Goal: Task Accomplishment & Management: Complete application form

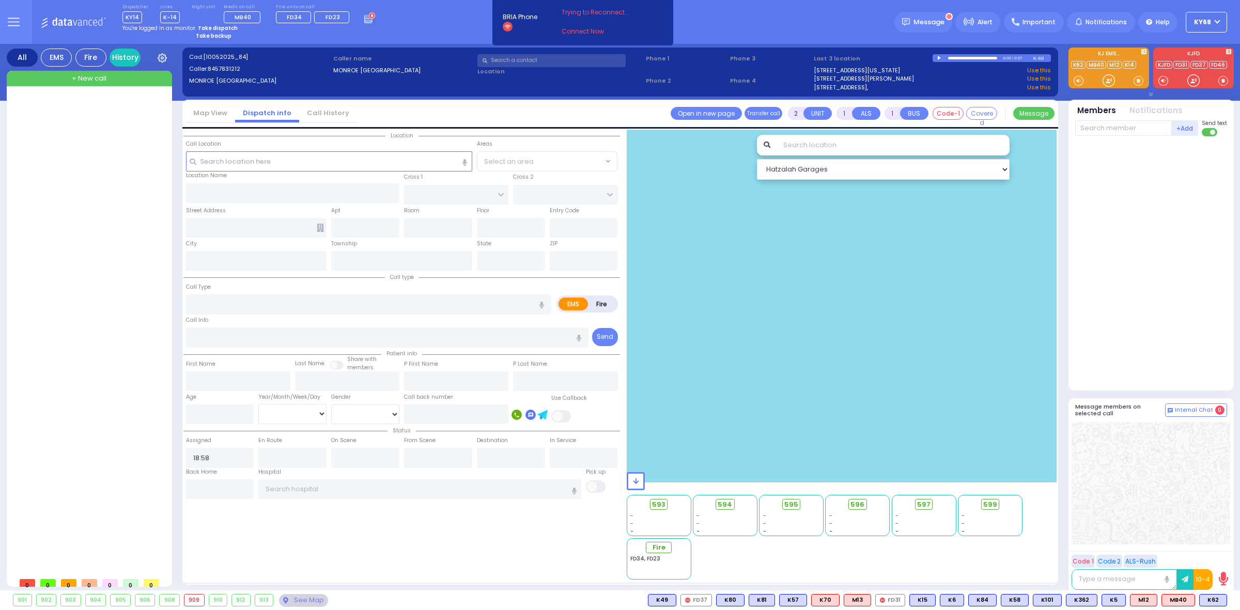
select select
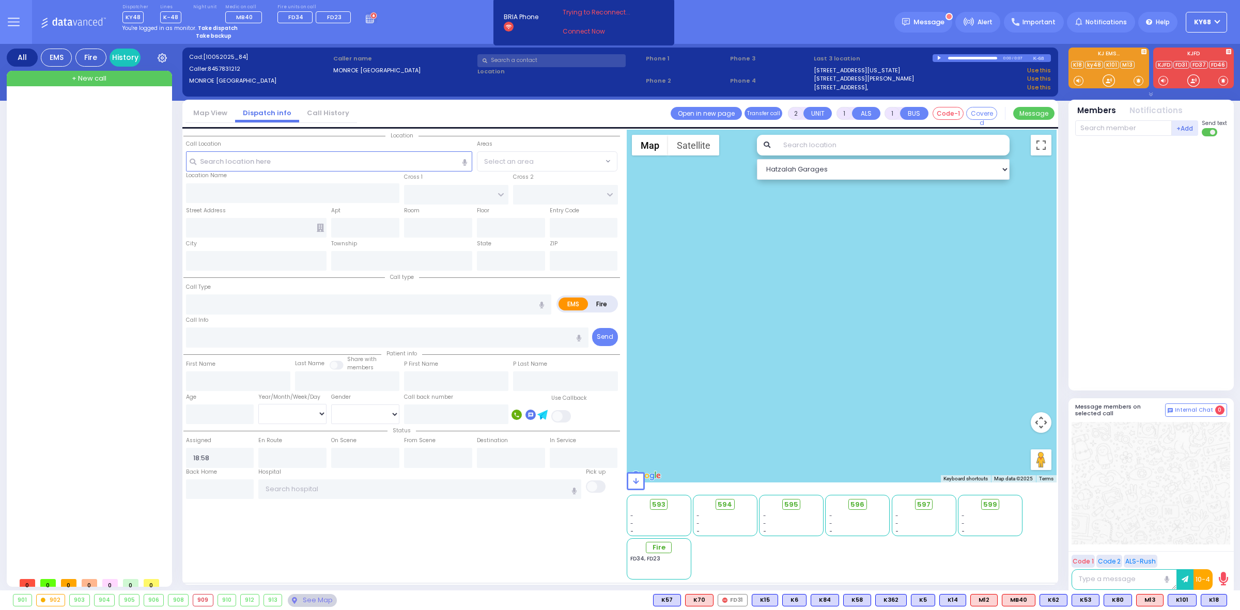
click at [439, 27] on div "Dispatcher KY48 K101 shift has started. Are you K101 ?" at bounding box center [620, 22] width 1240 height 44
click at [124, 379] on div at bounding box center [90, 335] width 154 height 476
click at [423, 28] on div "Dispatcher KY48 K101 shift has started. Are you K101 ?" at bounding box center [620, 22] width 1240 height 44
click at [243, 459] on input "18:58" at bounding box center [220, 458] width 68 height 20
click at [292, 460] on input "text" at bounding box center [292, 458] width 68 height 20
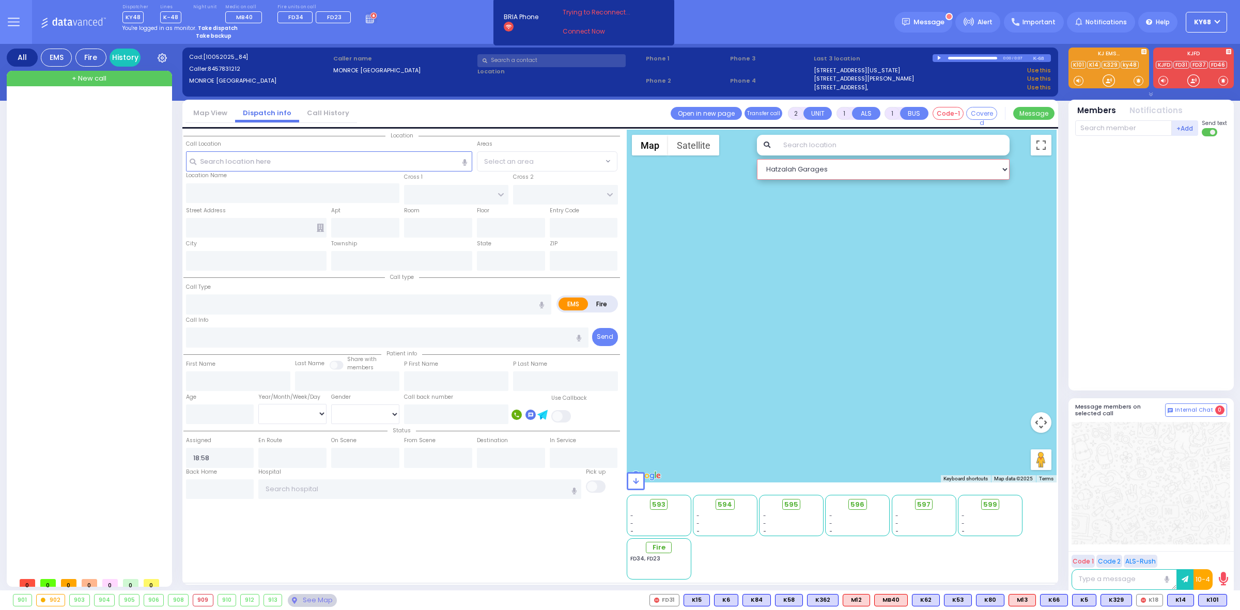
click at [917, 171] on select "Hatzalah Garages" at bounding box center [883, 169] width 253 height 21
click at [1103, 212] on div at bounding box center [1153, 261] width 154 height 241
click at [89, 79] on span "+ New call" at bounding box center [89, 78] width 35 height 10
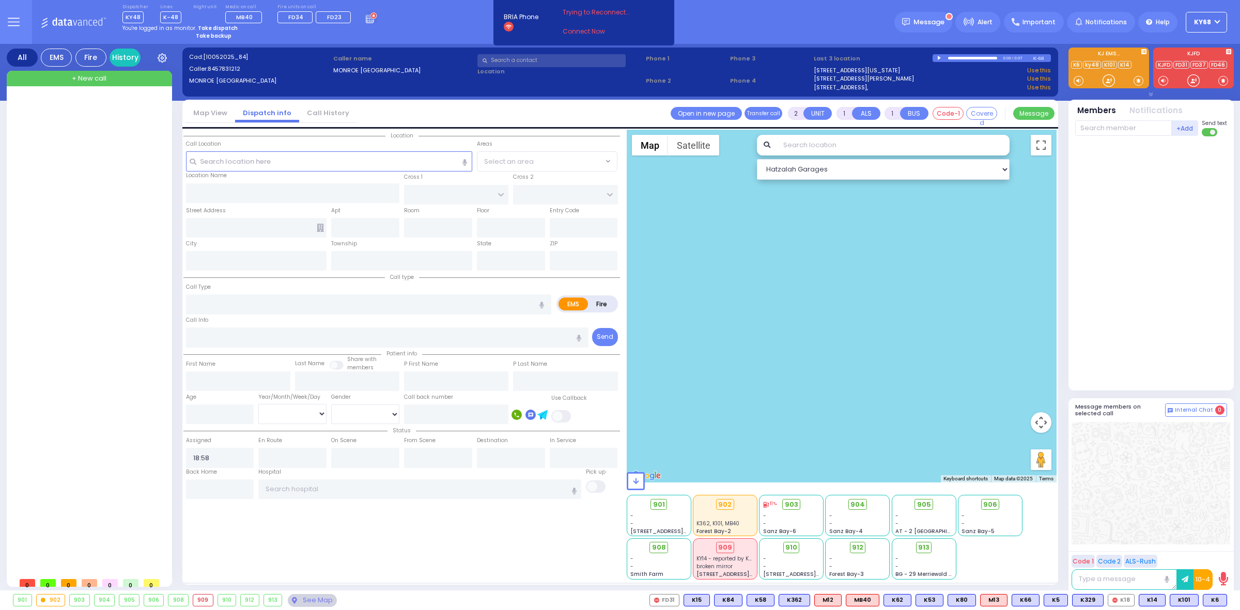
select select
radio input "true"
select select
type input "11:05"
select select "Hatzalah Garages"
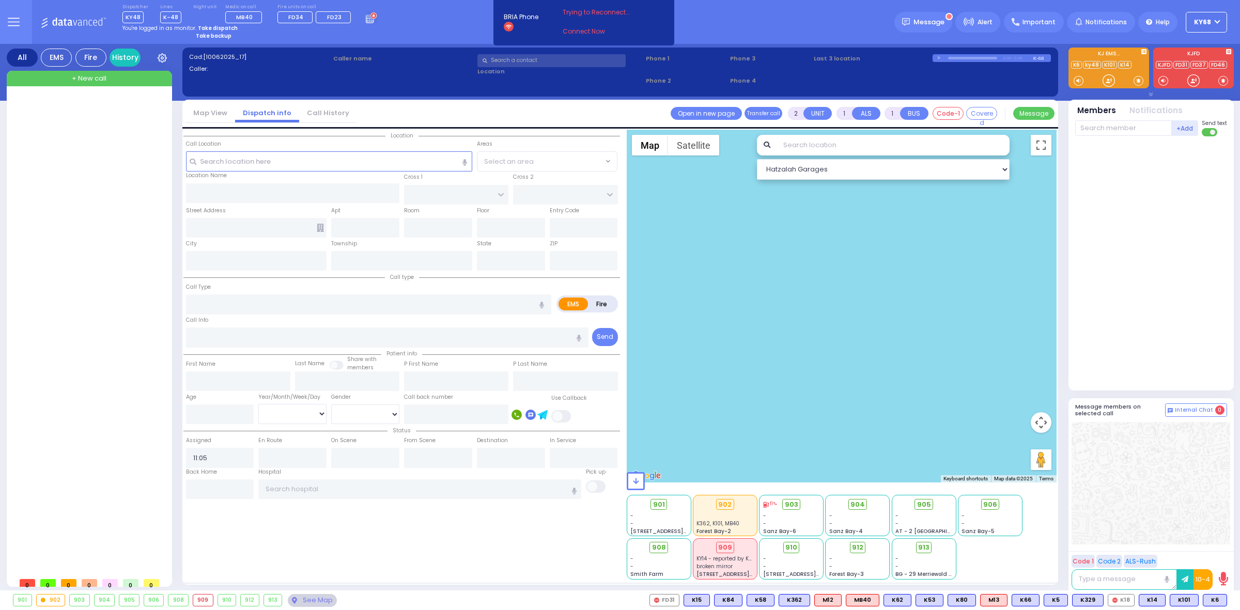
click at [508, 62] on input "text" at bounding box center [552, 60] width 148 height 13
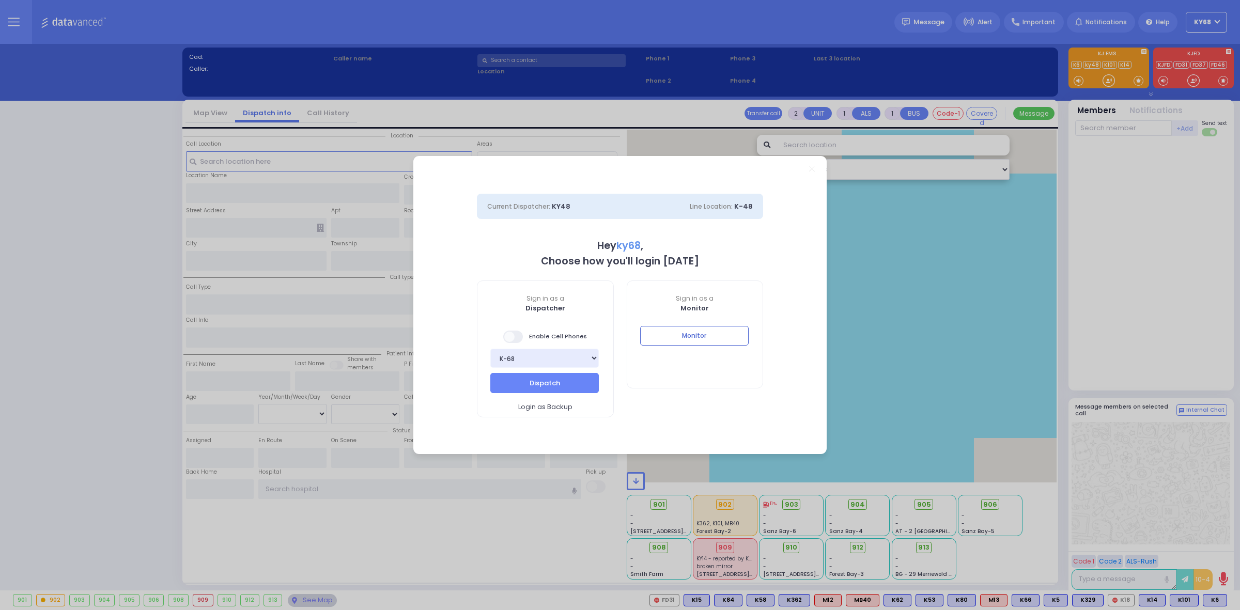
select select "12"
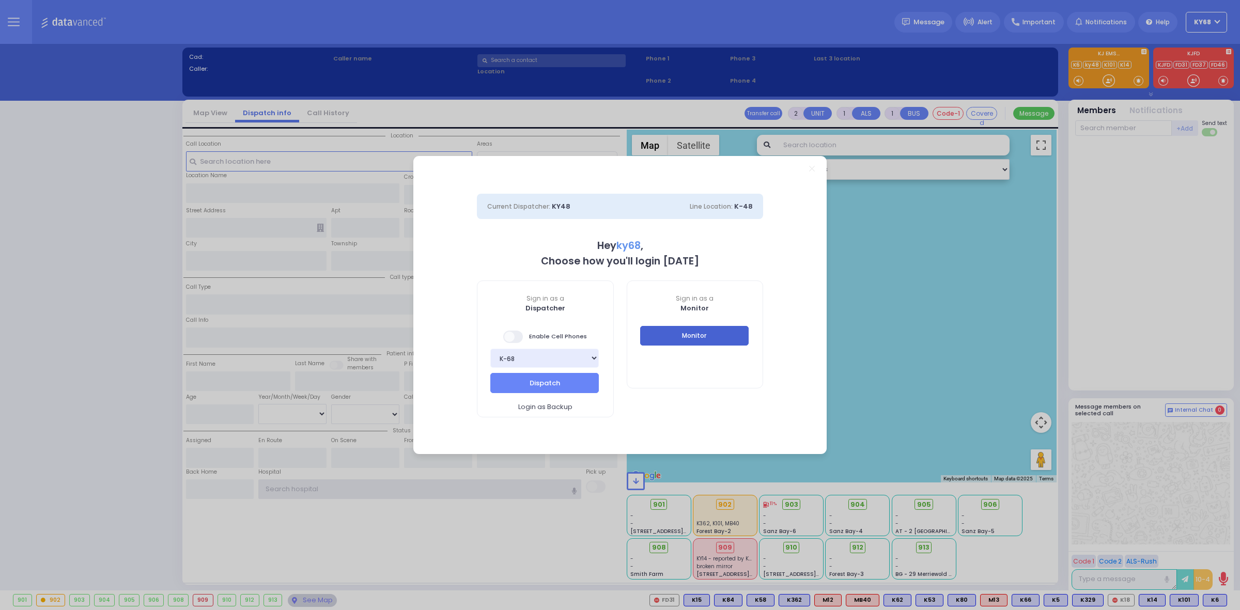
type input "ky68"
click at [720, 344] on button "Monitor" at bounding box center [694, 336] width 109 height 20
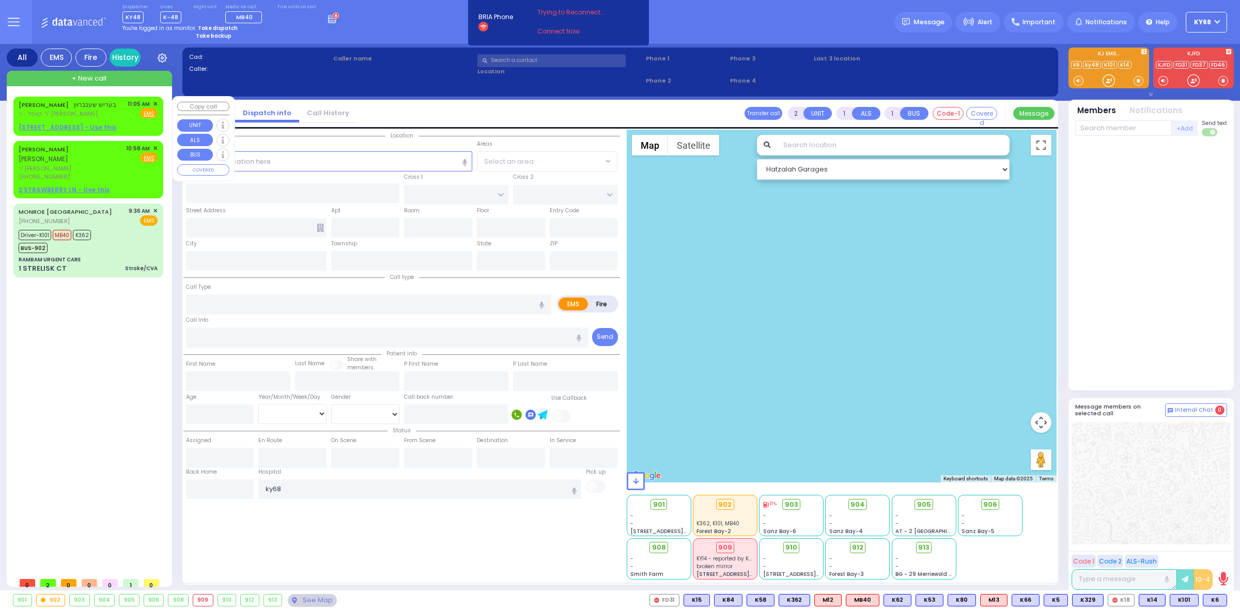
click at [120, 121] on div "BERISH SCHONBRUN בעריש שענברוין ר' קאפל - ר' נח גפן 11:05 AM ✕ Fire" at bounding box center [89, 116] width 146 height 36
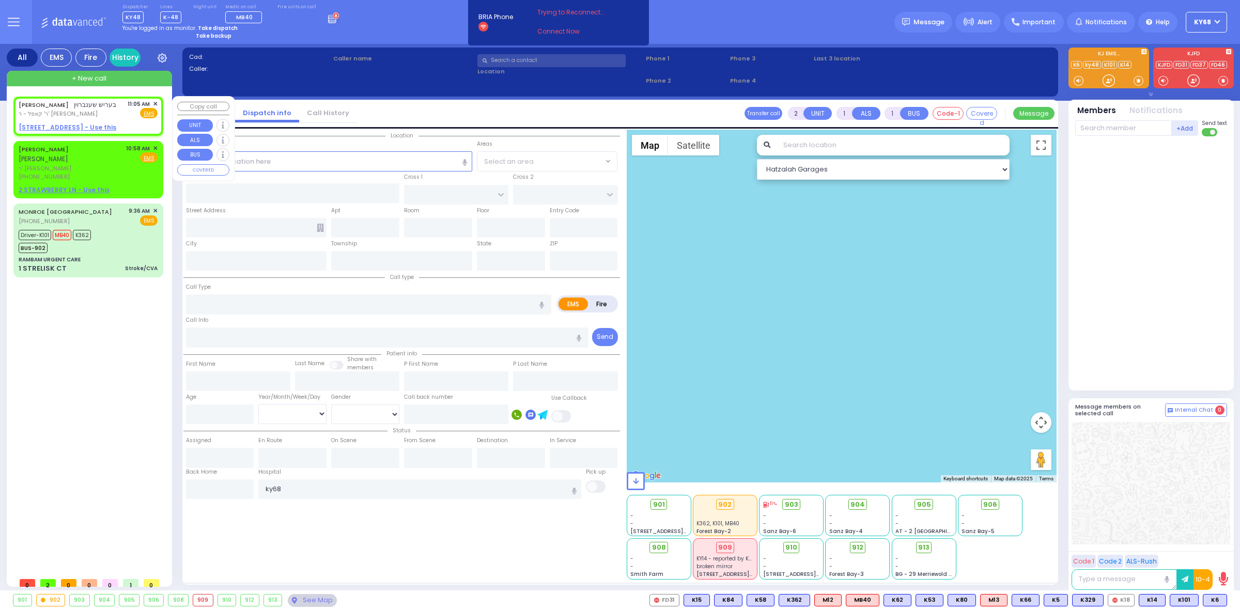
select select
radio input "true"
type input "BERISH"
type input "SCHONBRUN"
select select
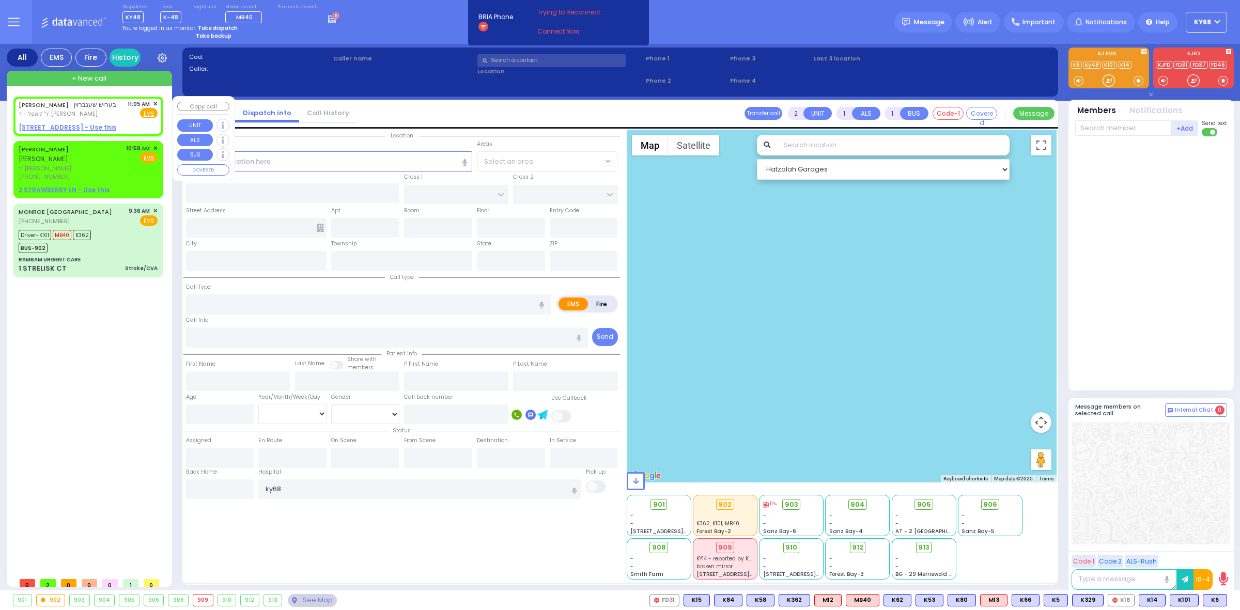
type input "11:05"
select select "Hatzalah Garages"
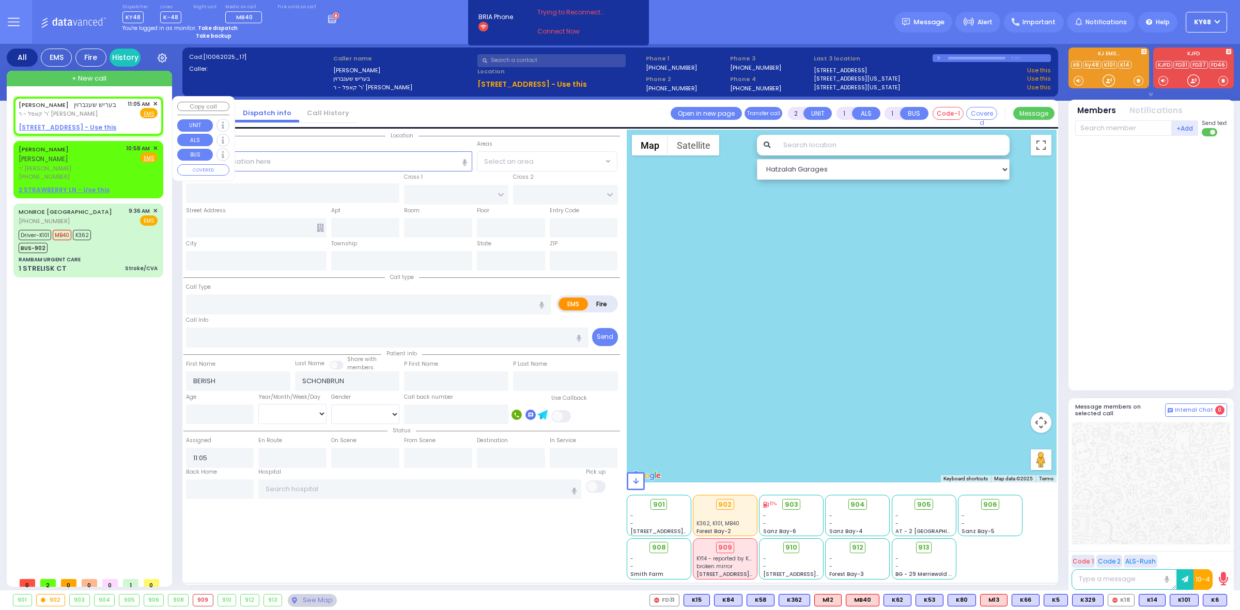
click at [91, 121] on div "BERISH SCHONBRUN בעריש שענברוין ר' קאפל - ר' נח גפן 11:05 AM ✕ Fire" at bounding box center [89, 116] width 146 height 36
select select
radio input "true"
select select
select select "Hatzalah Garages"
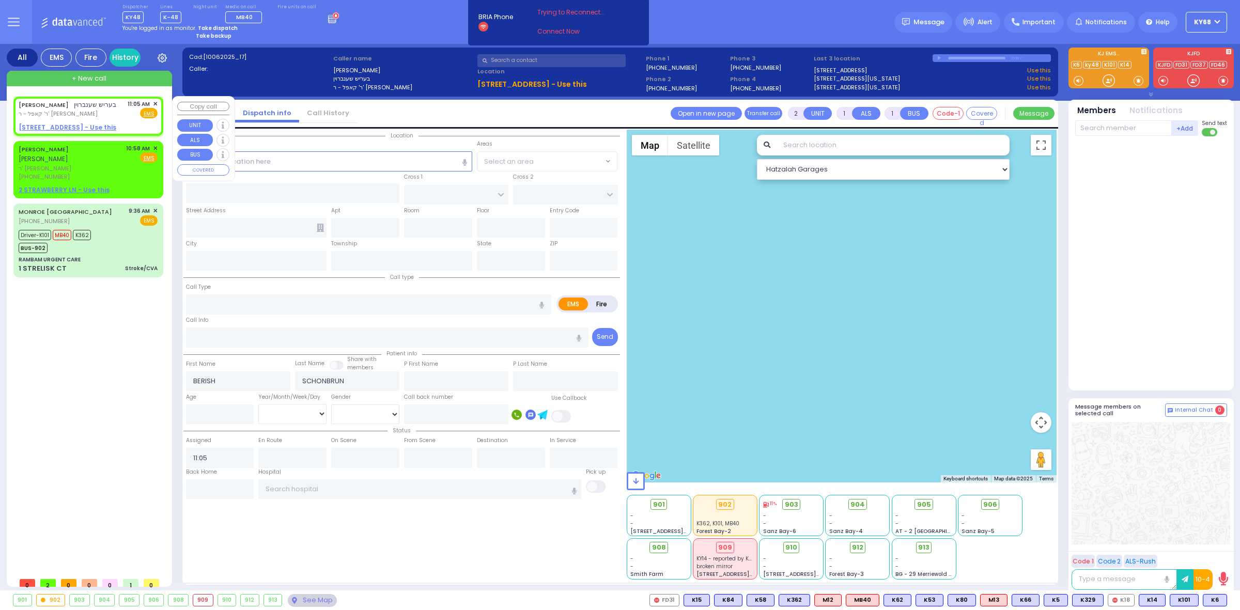
click at [69, 128] on u "19 MERON DR 203 - Use this" at bounding box center [68, 127] width 98 height 9
select select
radio input "true"
select select
select select "Hatzalah Garages"
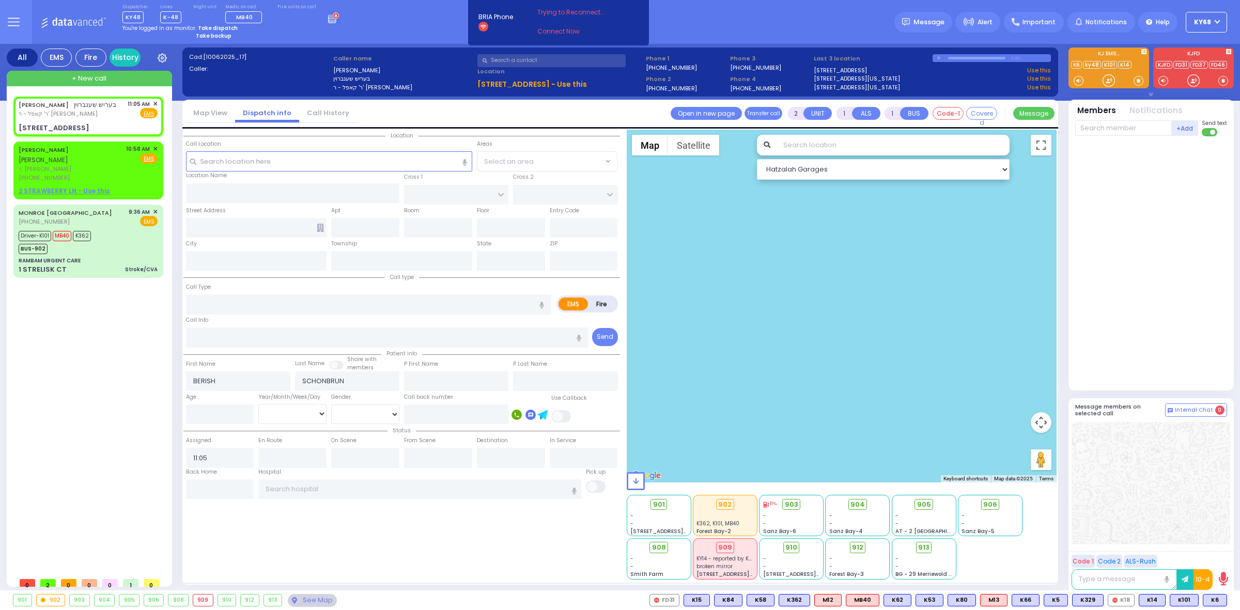
select select
radio input "true"
select select
select select "Hatzalah Garages"
type input "PRAG BLVD"
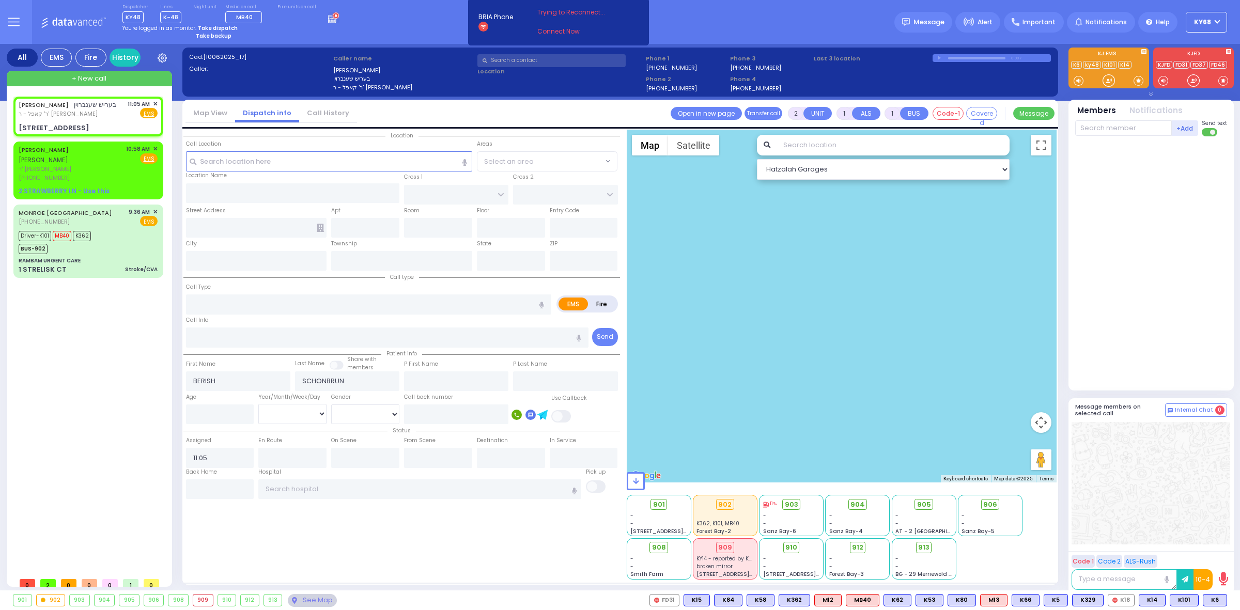
type input "DAJ BLVD"
type input "19 MERON DR"
type input "203"
type input "Kiryas Joel"
type input "[US_STATE]"
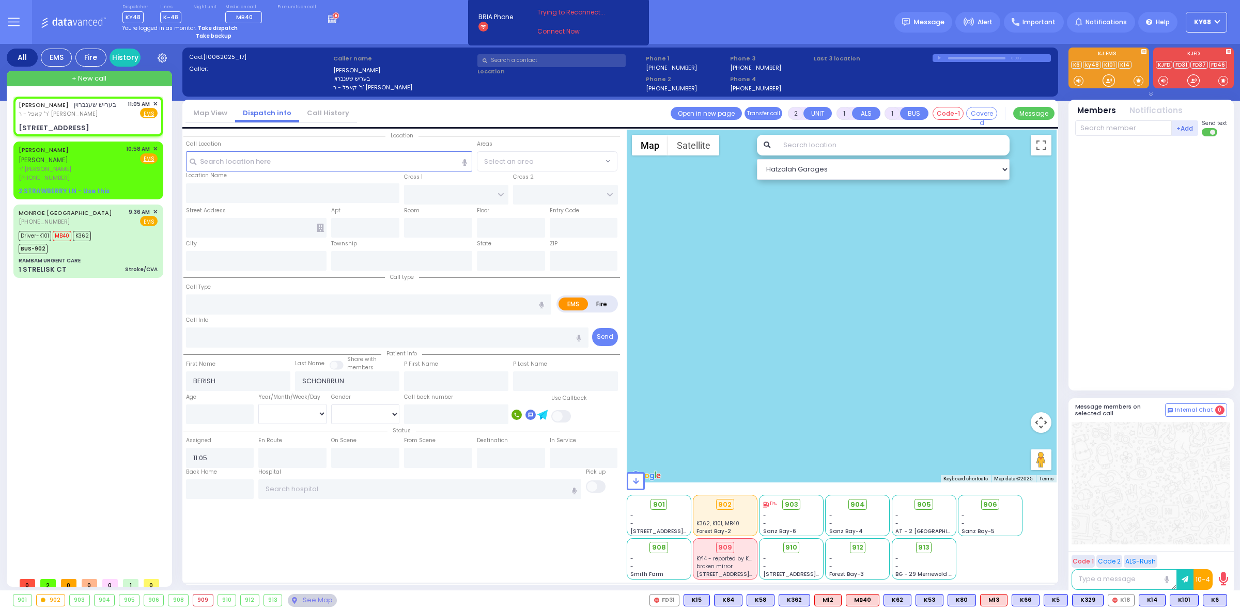
type input "10950"
select select "SECTION 6"
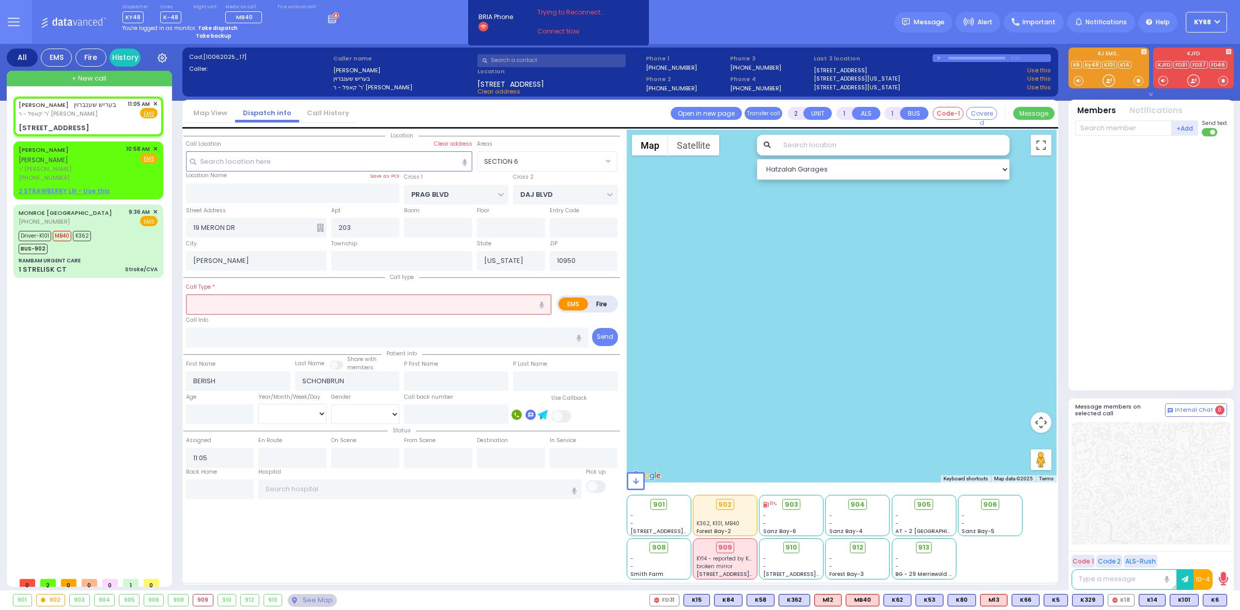
click at [288, 307] on input "text" at bounding box center [368, 305] width 365 height 20
type input "TEST"
click at [288, 278] on ig2 "Call type" at bounding box center [401, 278] width 437 height 2
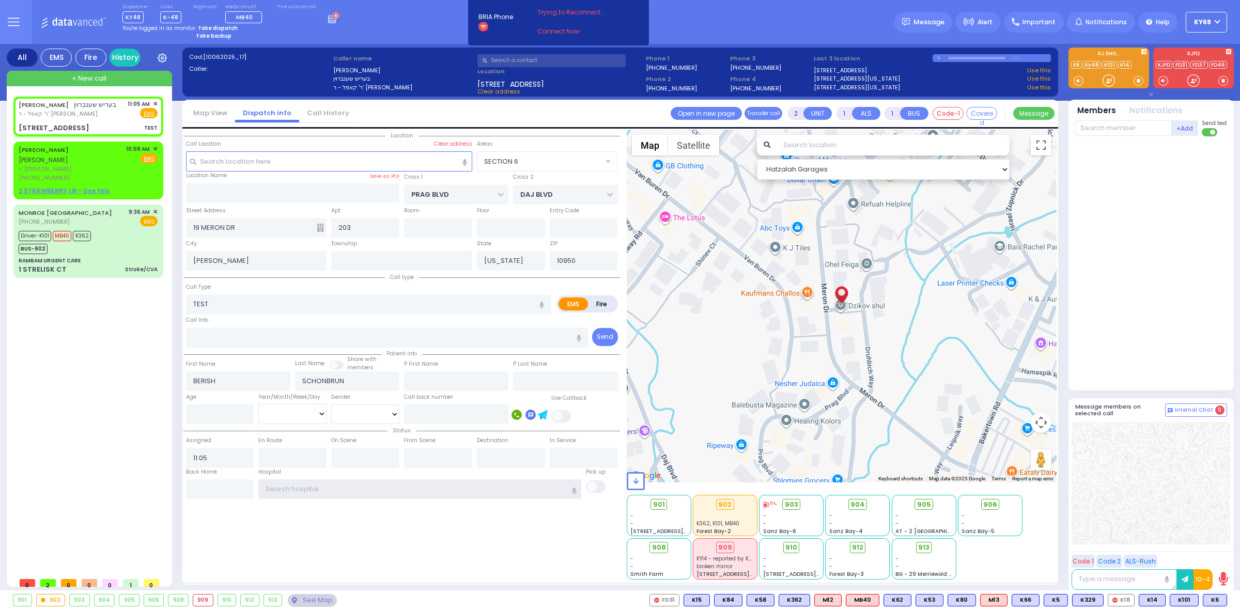
click at [320, 487] on input "text" at bounding box center [419, 490] width 323 height 20
select select
radio input "true"
select select
select select "Hatzalah Garages"
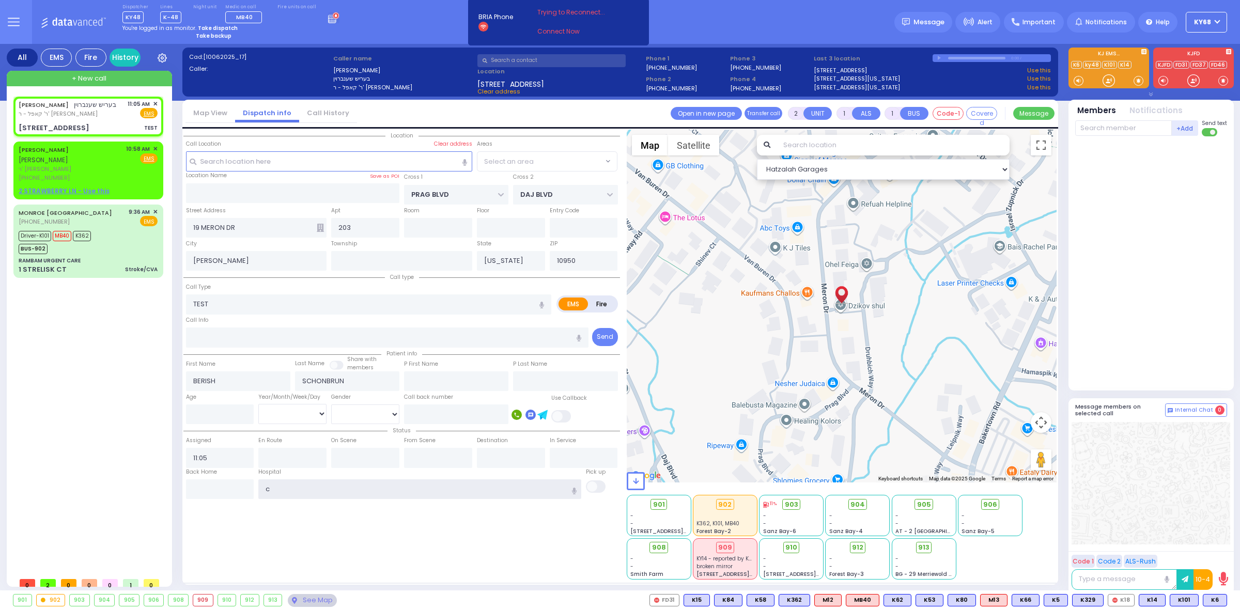
type input "co"
select select "SECTION 6"
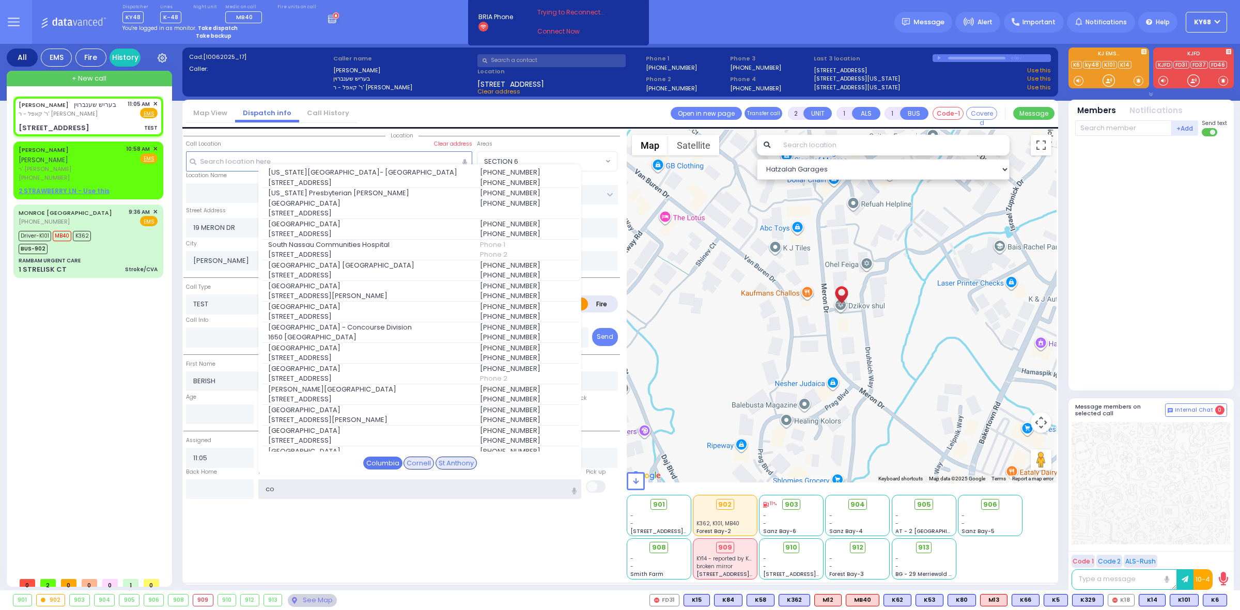
type input "co"
click at [381, 463] on div "Columbia" at bounding box center [382, 463] width 39 height 13
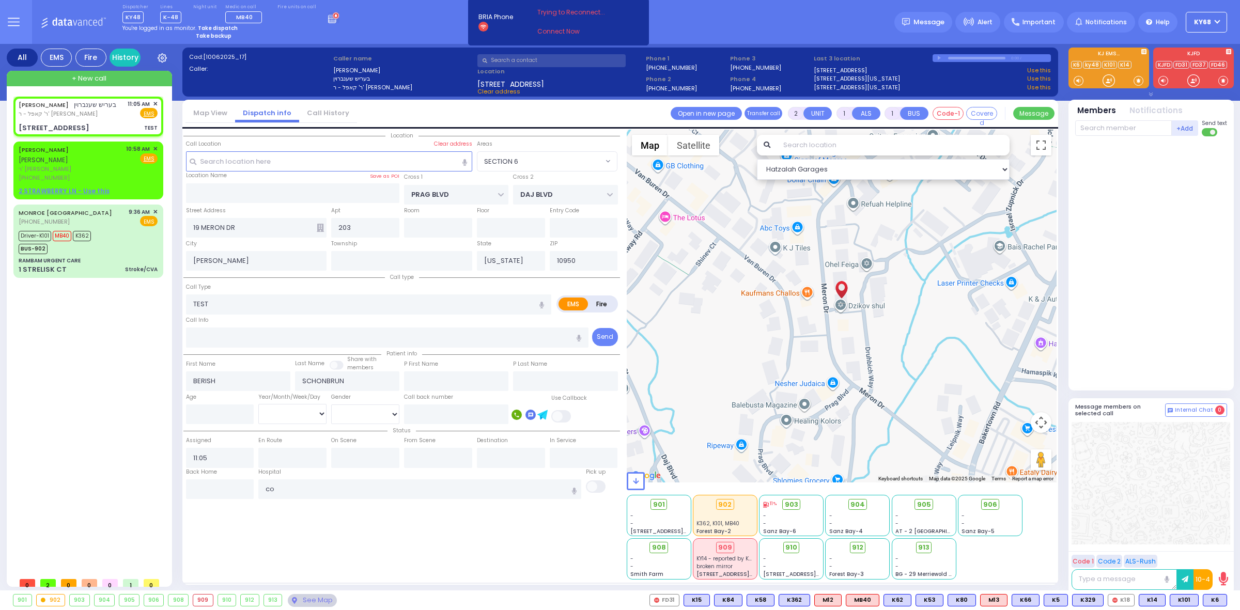
select select
radio input "true"
select select
type input "New York Presbyterian Hospital- Columbia Campus"
select select "Hatzalah Garages"
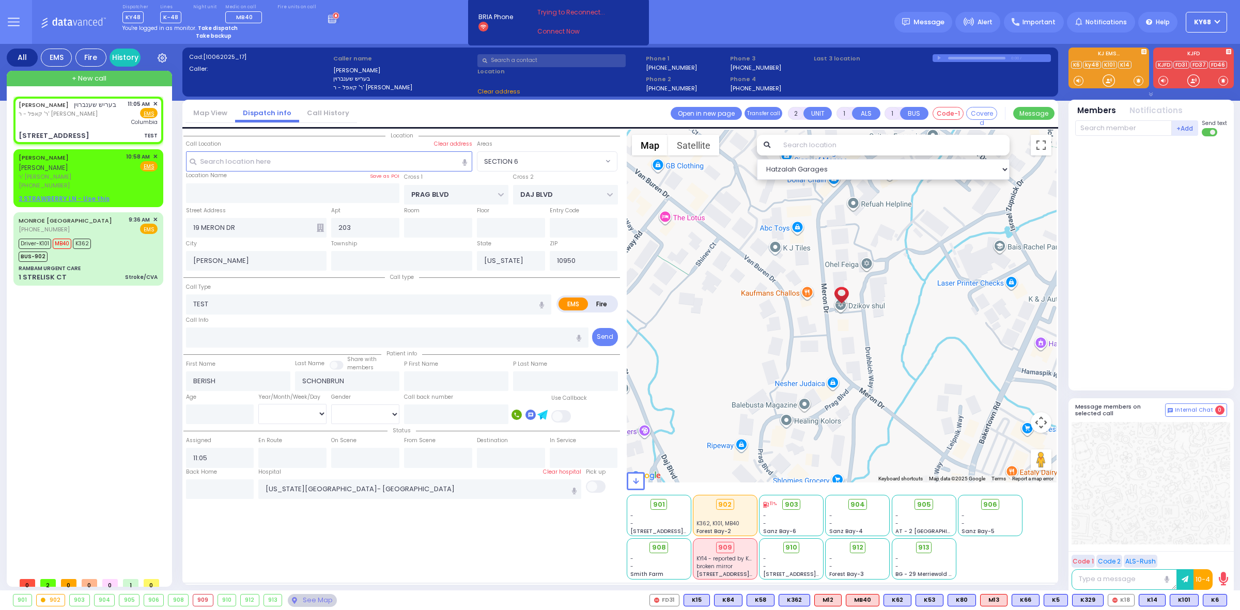
select select "SECTION 6"
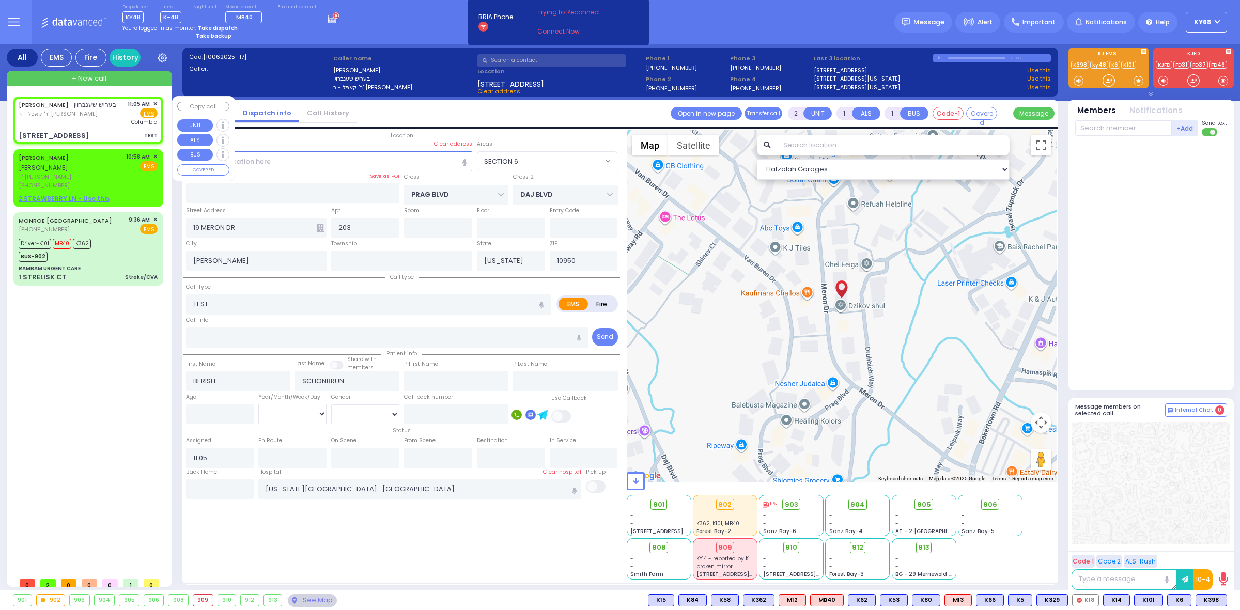
click at [155, 103] on span "✕" at bounding box center [155, 104] width 5 height 9
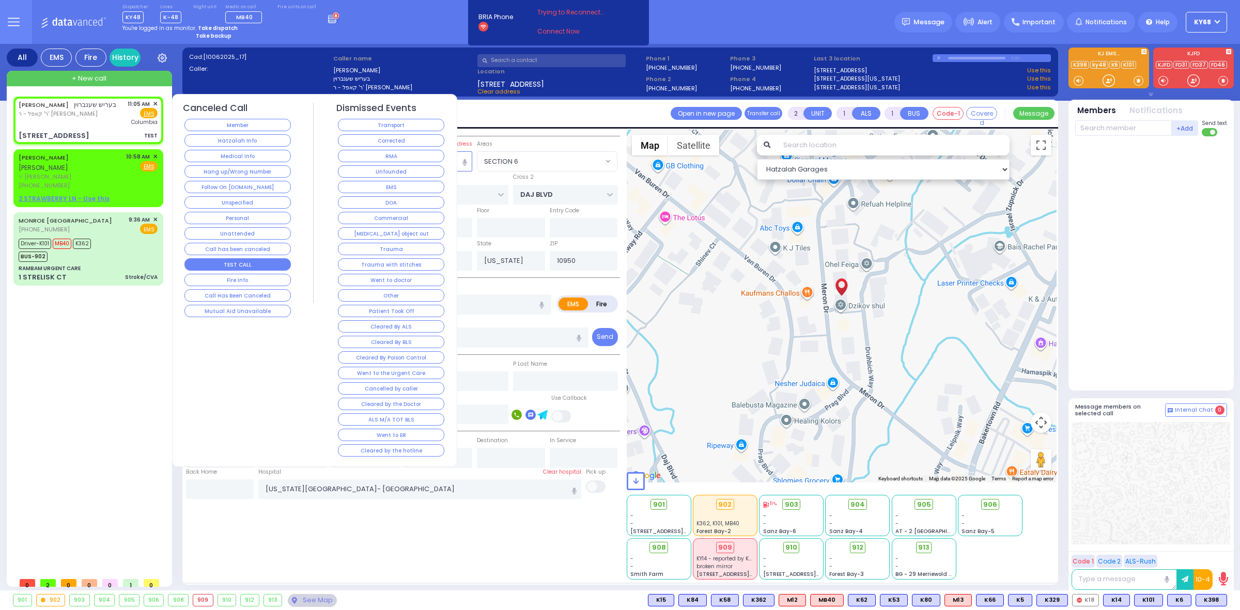
click at [228, 262] on button "TEST CALL" at bounding box center [238, 264] width 106 height 12
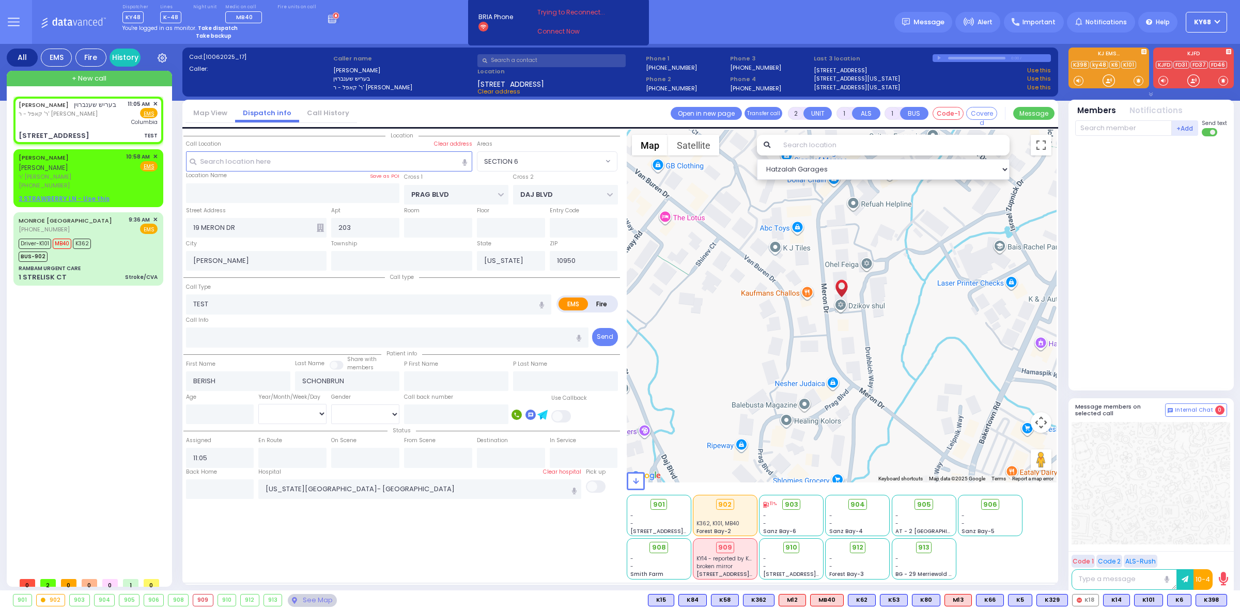
select select
radio input "true"
select select
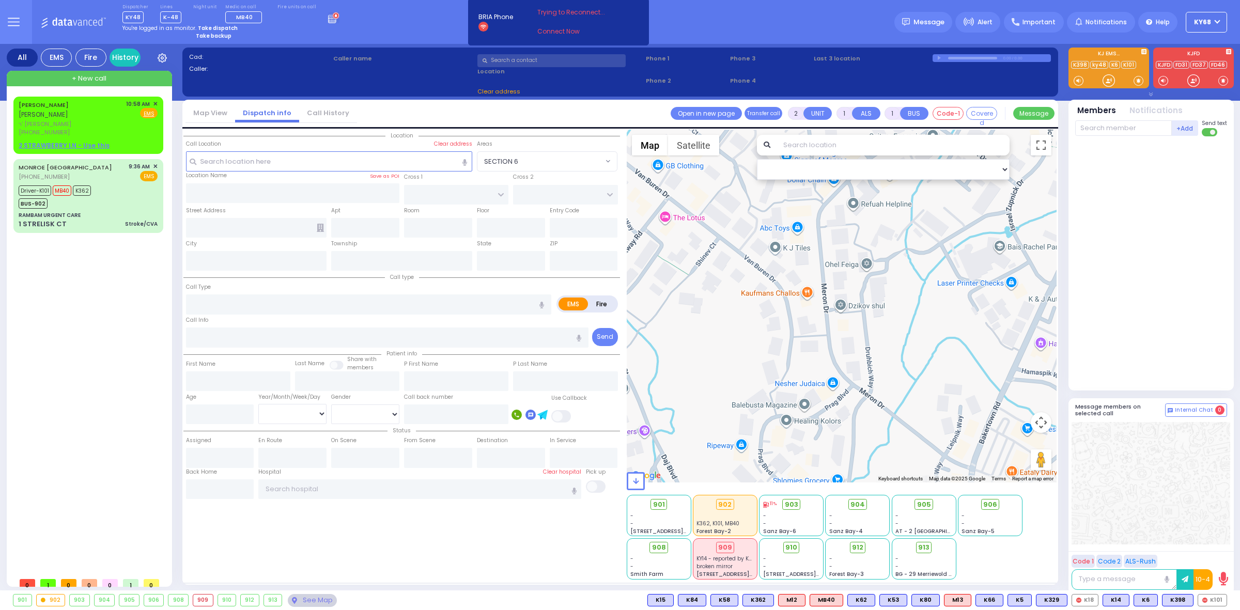
click at [134, 356] on div "JOEL FRIEDMAN יואל פריעדמאן ר' יוסף - הרר אלישע האראוויץ (845) 587-0729 10:58 A…" at bounding box center [90, 335] width 154 height 476
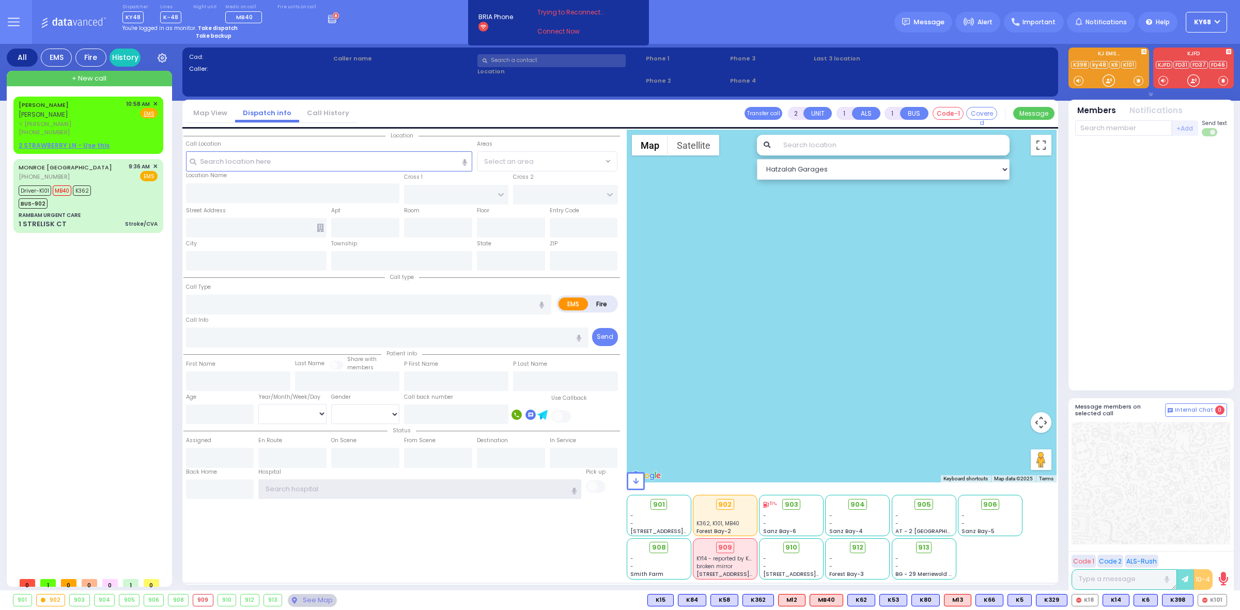
type input "ky68"
click at [10, 28] on button at bounding box center [13, 22] width 37 height 44
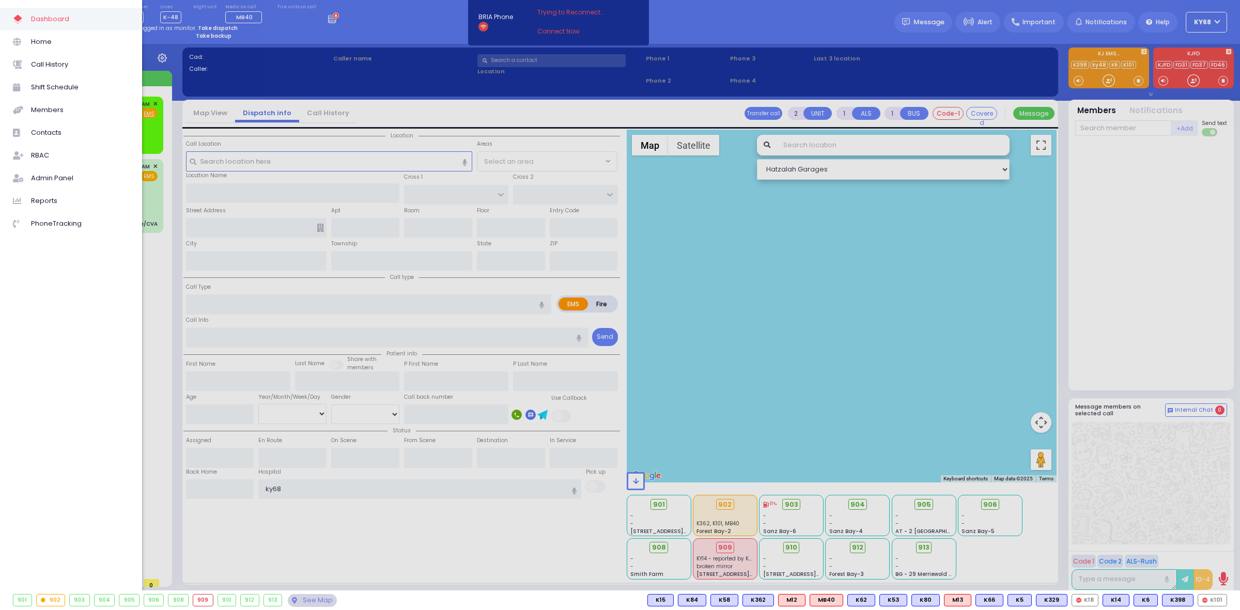
click at [356, 86] on div at bounding box center [620, 305] width 1240 height 610
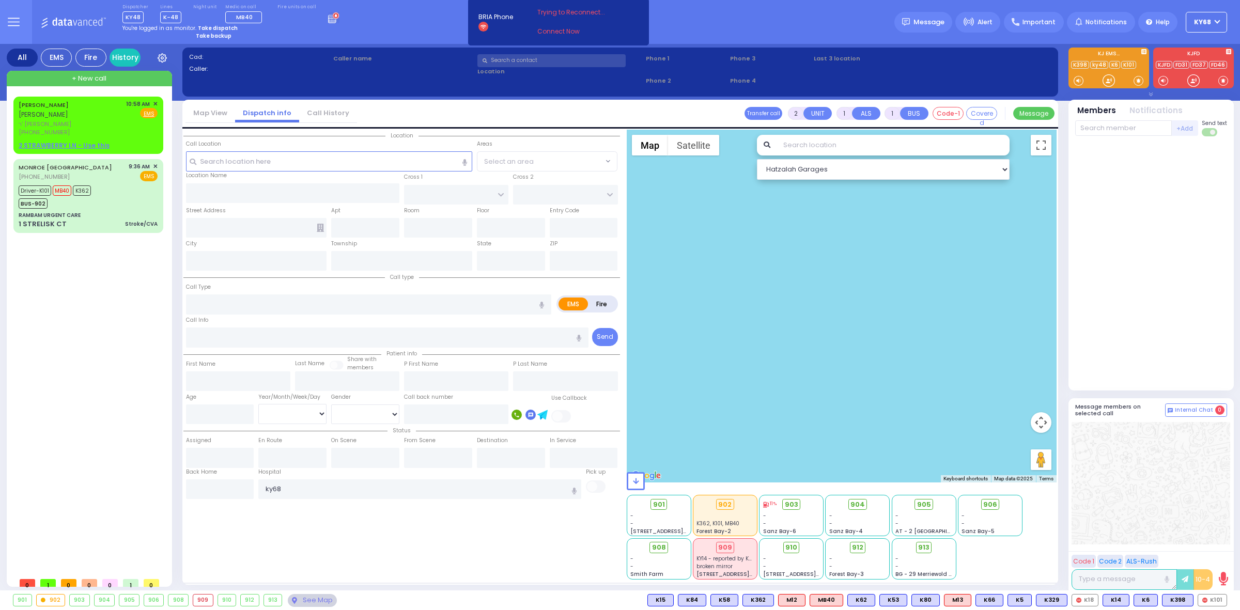
click at [20, 28] on button at bounding box center [13, 22] width 37 height 44
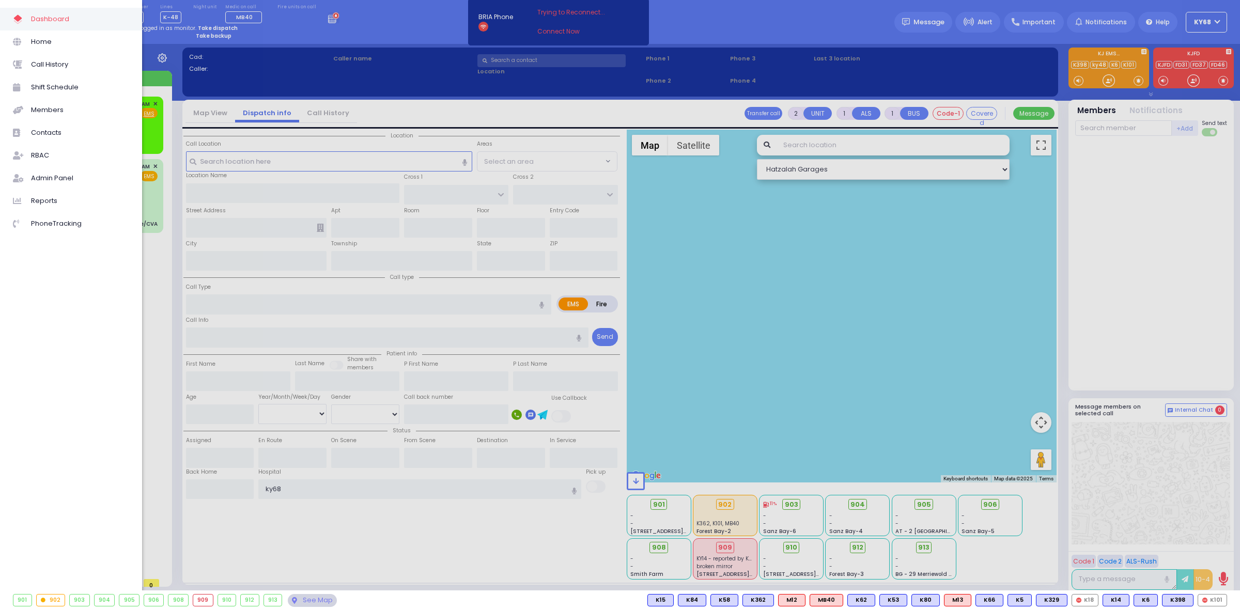
click at [294, 83] on div at bounding box center [620, 305] width 1240 height 610
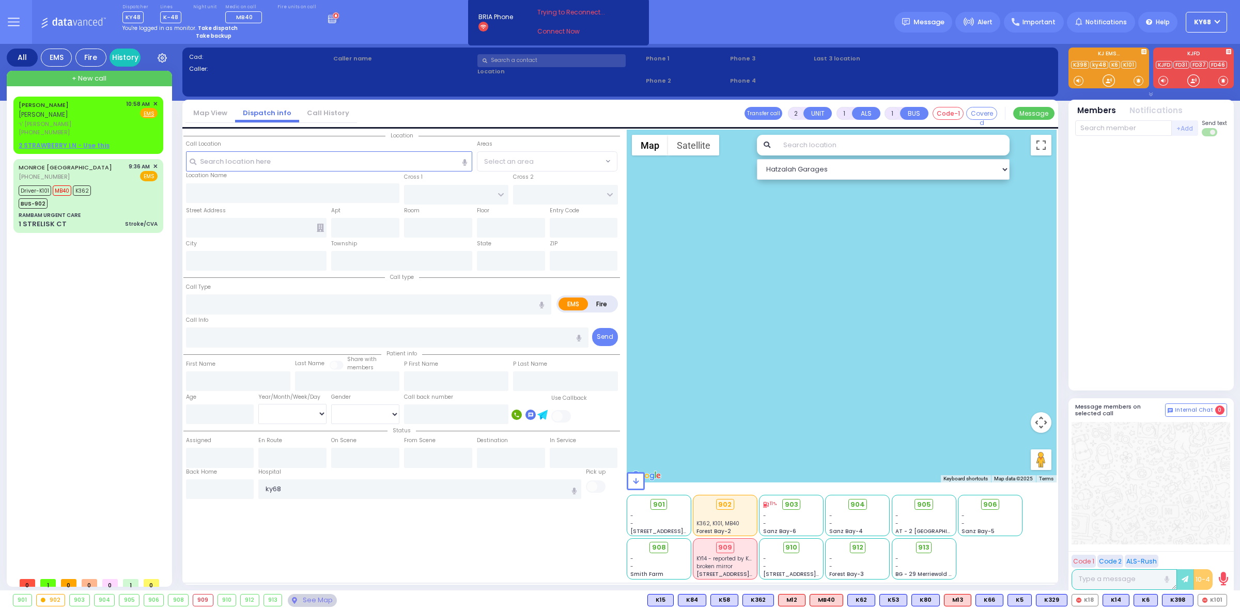
click at [4, 23] on button at bounding box center [13, 22] width 37 height 44
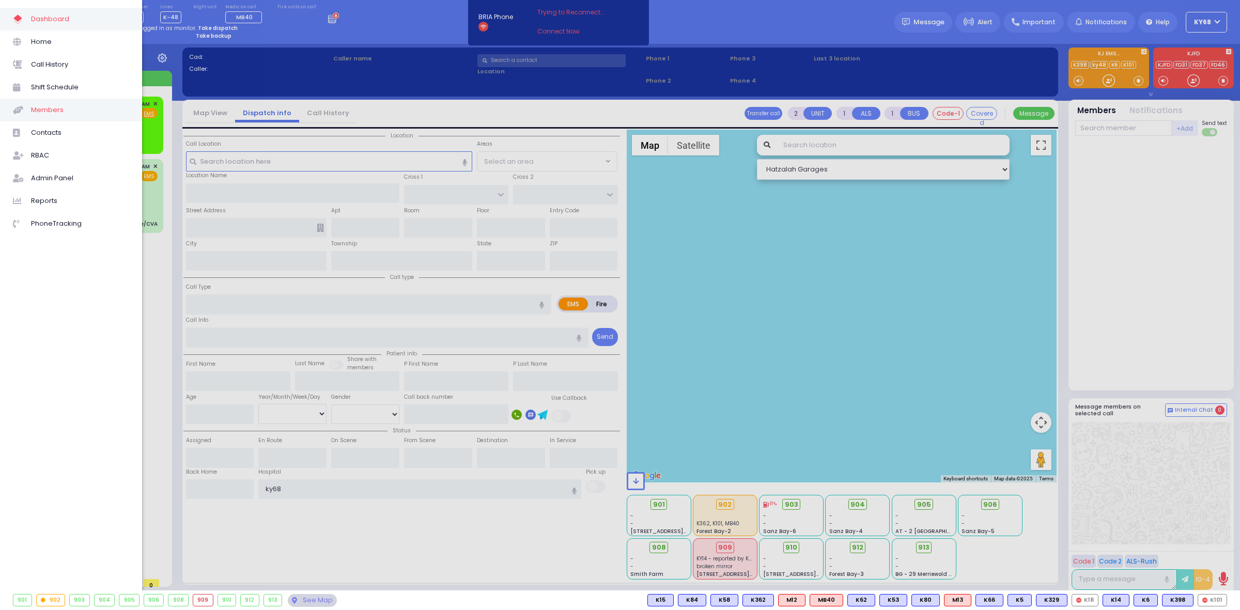
click at [112, 111] on span "Members" at bounding box center [80, 109] width 98 height 13
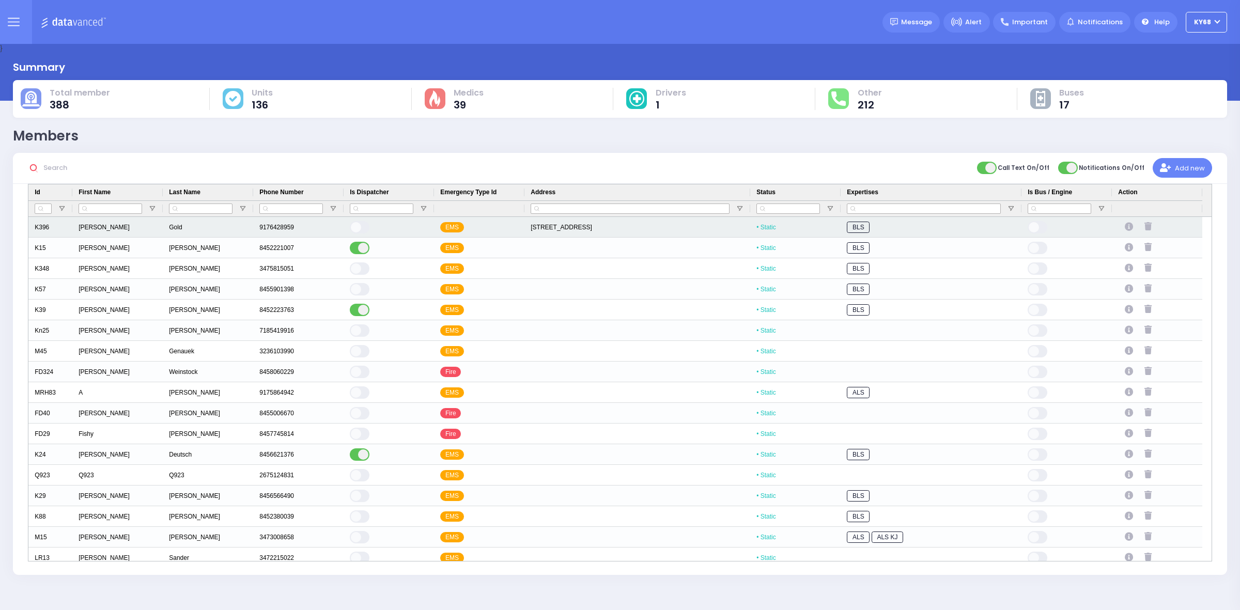
click at [1132, 226] on icon "Press SPACE to select this row." at bounding box center [1130, 227] width 11 height 9
select select
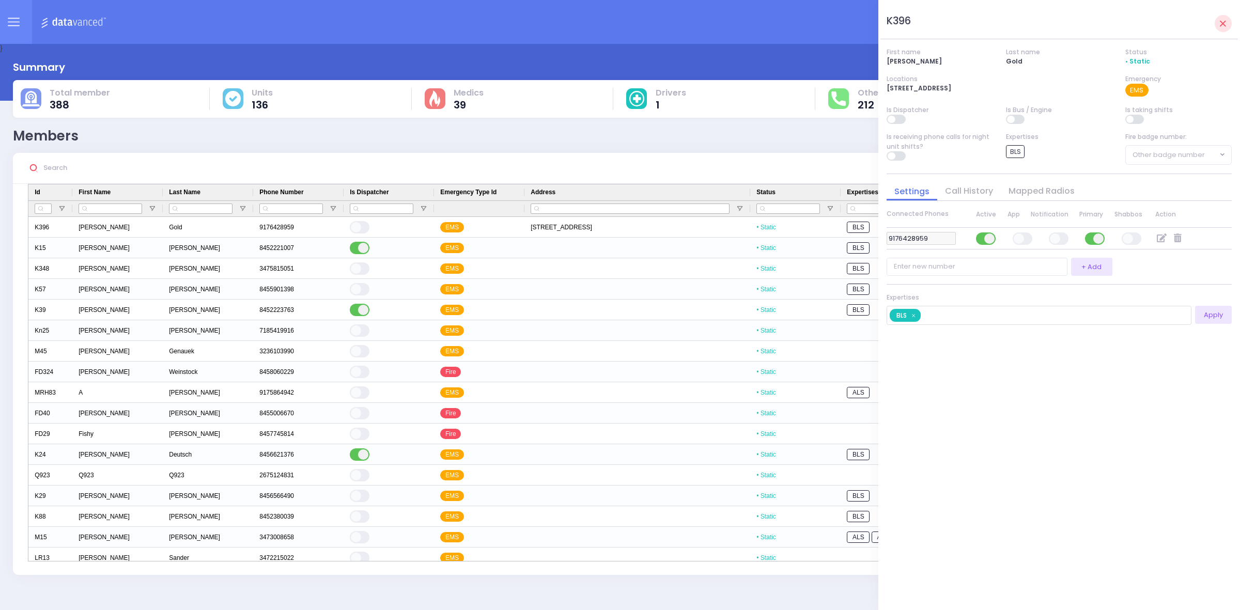
click at [14, 22] on icon at bounding box center [13, 22] width 11 height 0
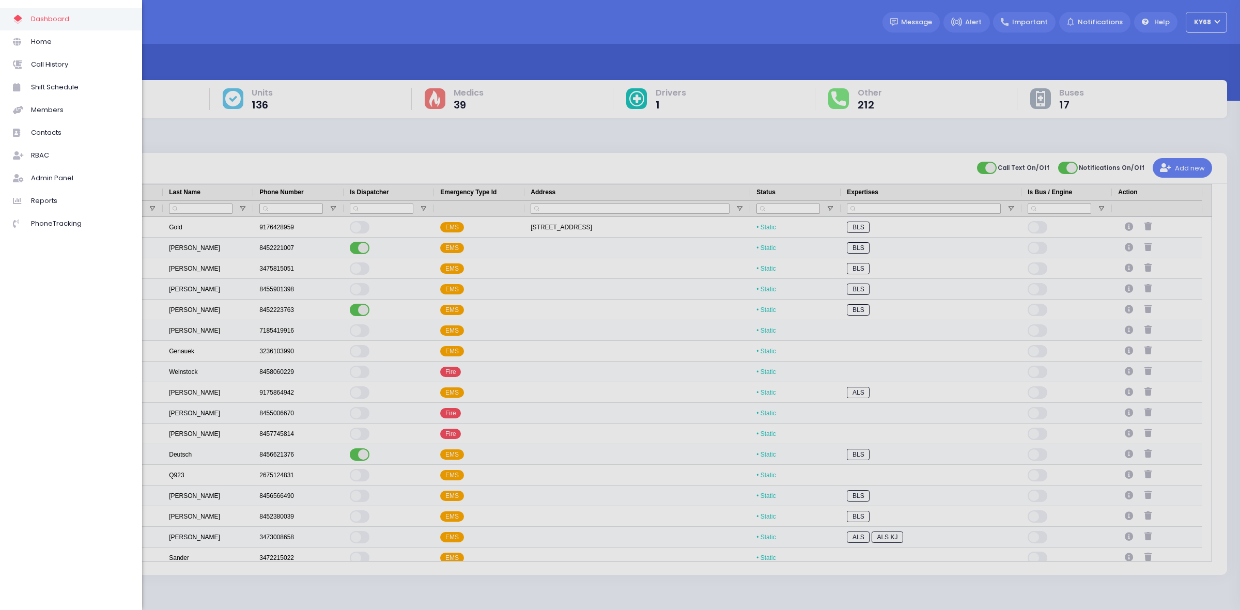
drag, startPoint x: 67, startPoint y: 183, endPoint x: 177, endPoint y: 159, distance: 113.1
click at [650, 114] on div at bounding box center [620, 305] width 1240 height 610
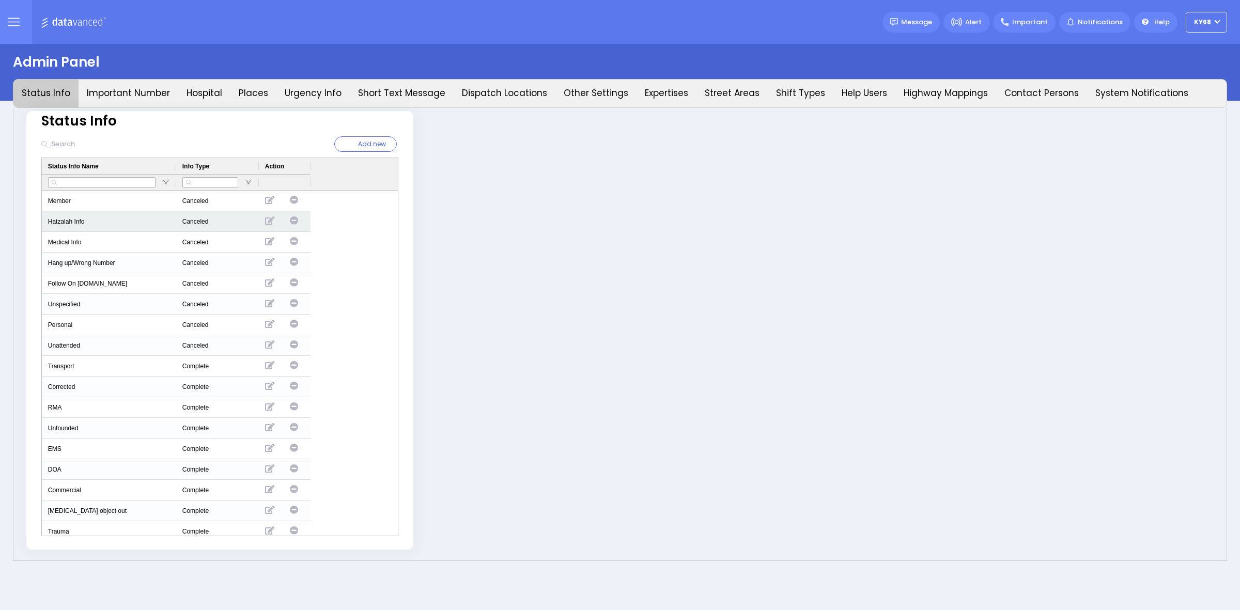
type input "ky68"
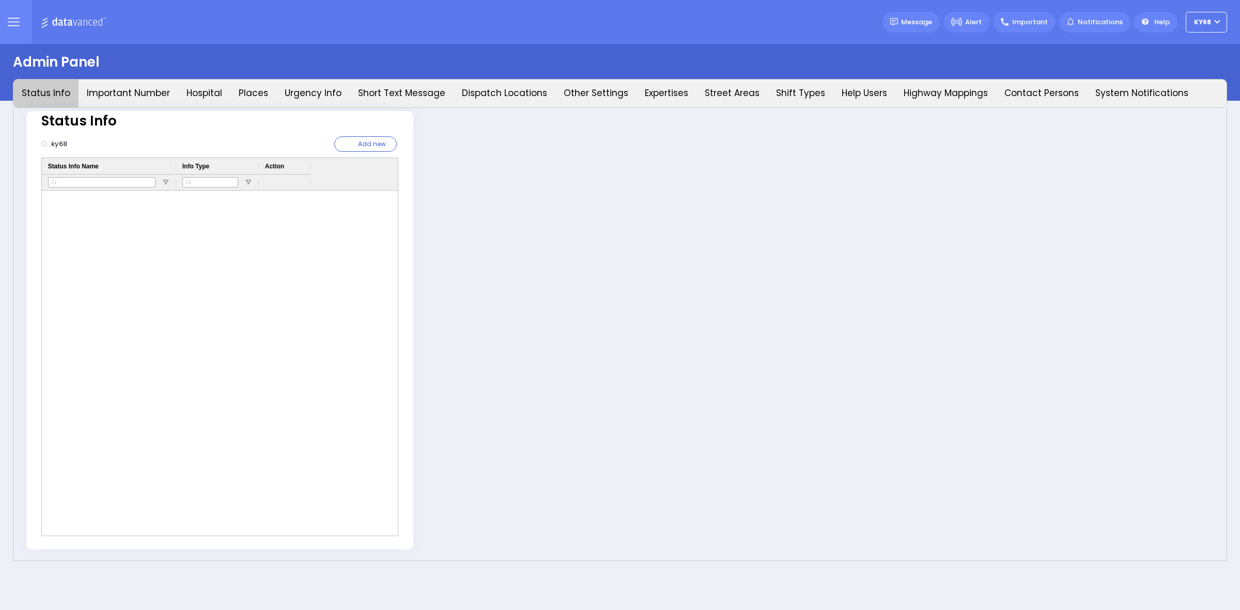
click at [97, 143] on input "ky68" at bounding box center [118, 144] width 141 height 20
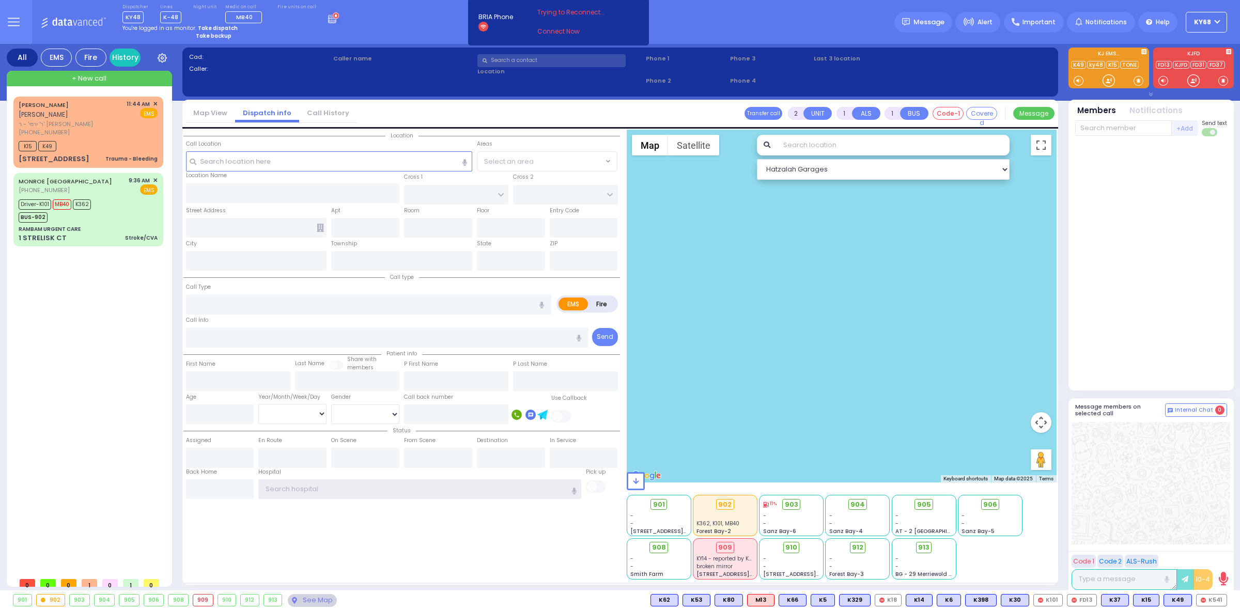
type input "ky68"
click at [421, 40] on div "Dispatcher KY48 shift has started. Are you ? Lines K-48" at bounding box center [620, 22] width 1240 height 44
click at [67, 199] on span "MB40" at bounding box center [62, 204] width 19 height 10
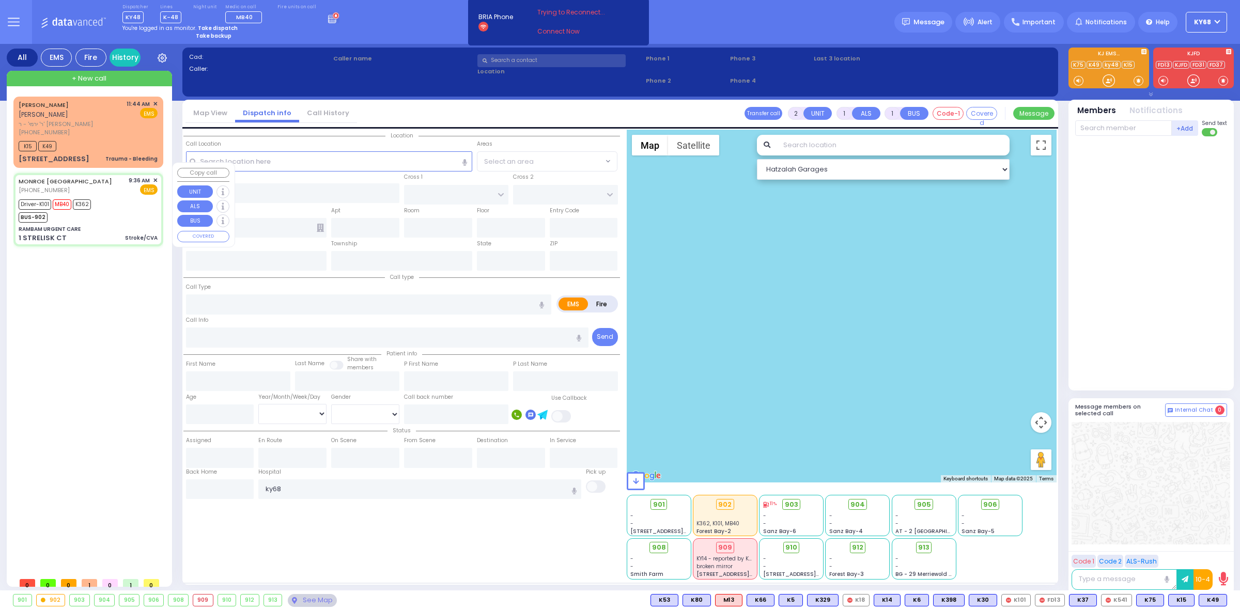
type input "6"
select select
type input "Stroke/CVA"
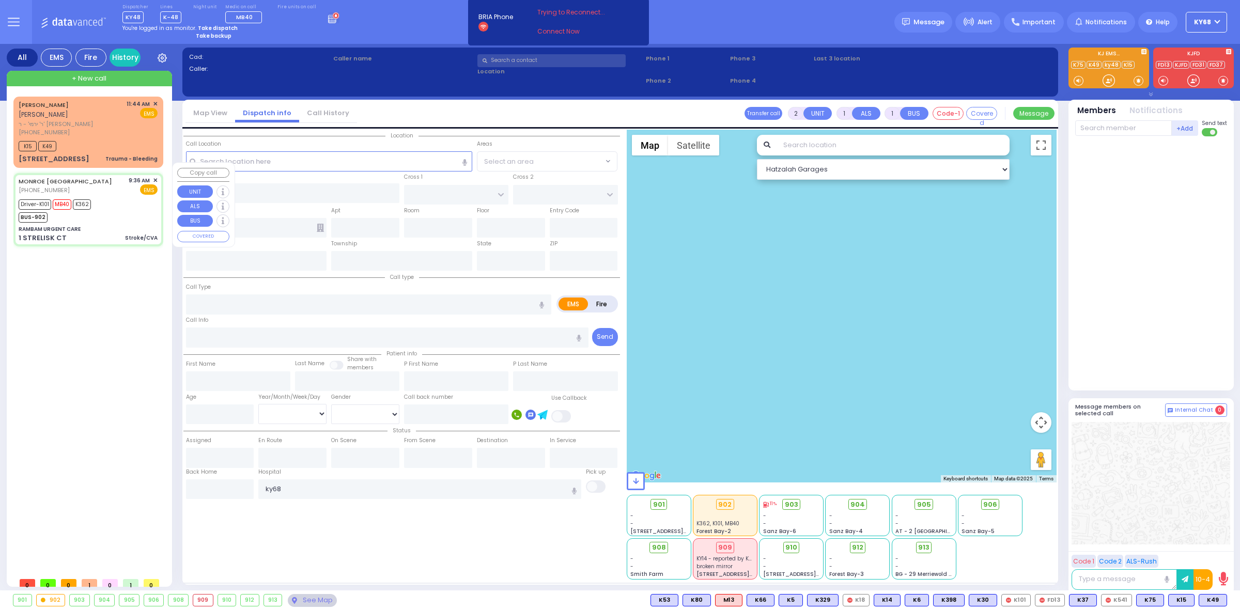
radio input "true"
type input "Zaza"
type input "Tchanturia"
type input "55"
select select "Year"
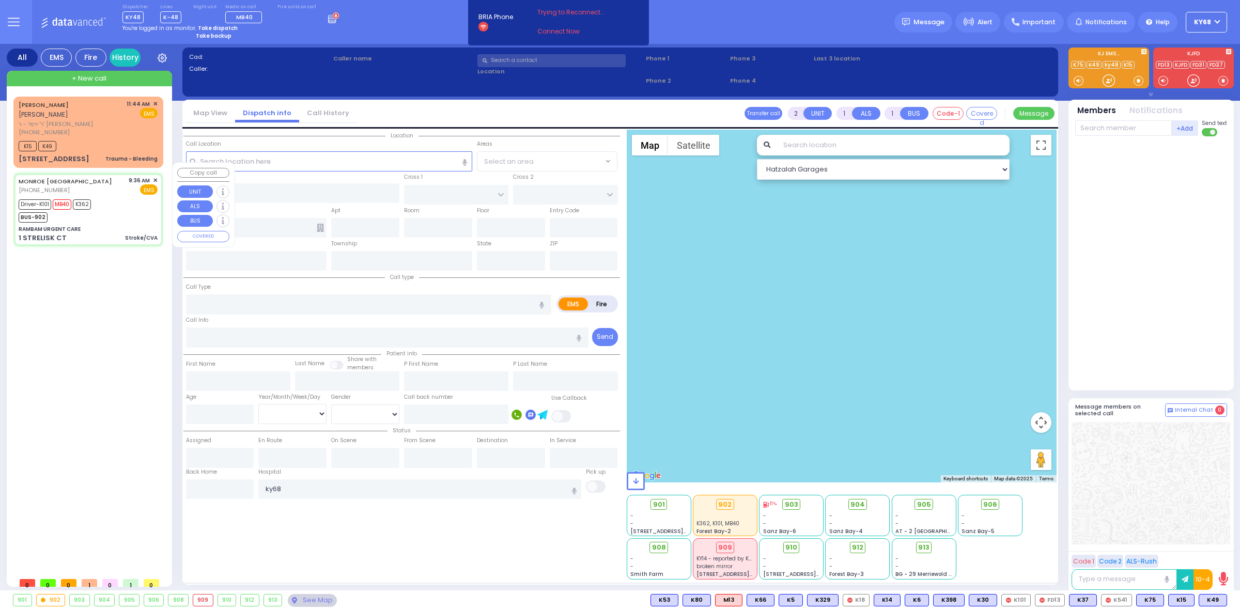
select select "[DEMOGRAPHIC_DATA]"
type input "09:36"
type input "09:39"
type input "09:49"
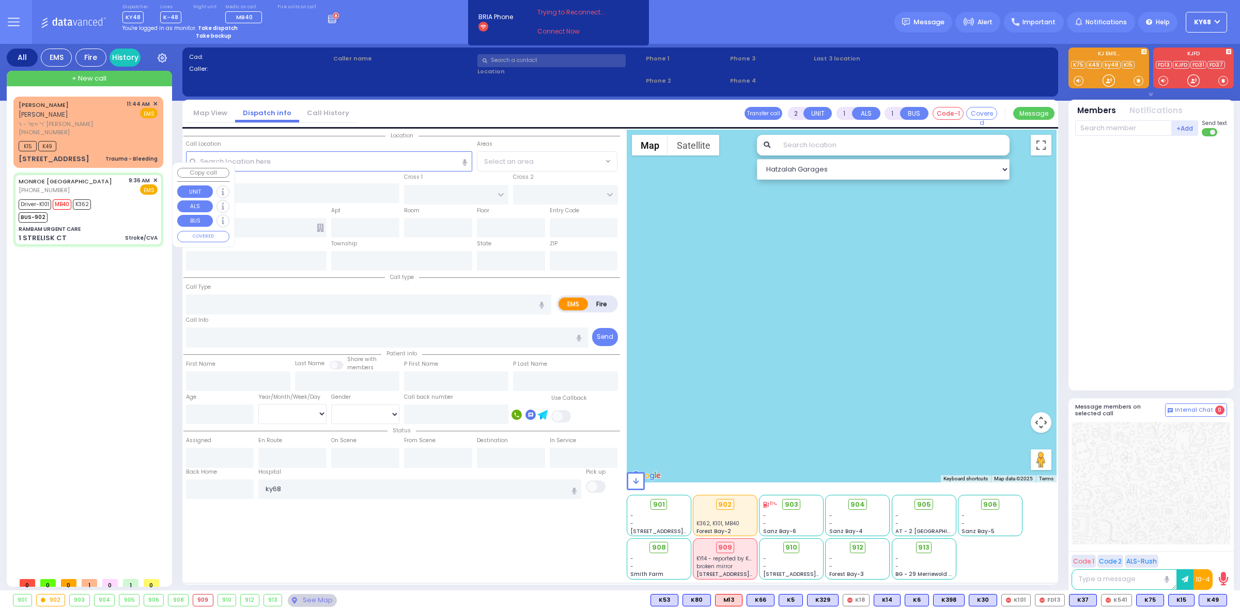
type input "10:16"
type input "10:34"
type input "[GEOGRAPHIC_DATA] [STREET_ADDRESS]"
type input "RAMBAM URGENT CARE"
type input "FOREST RD"
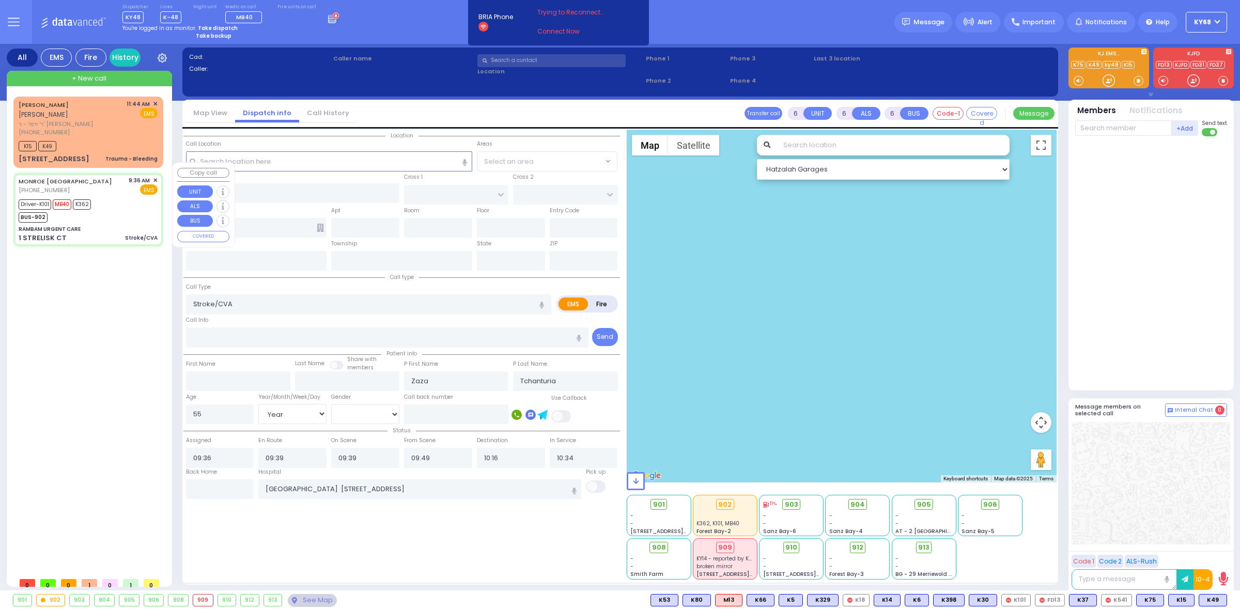
type input "1 STRELISK CT"
type input "[PERSON_NAME]"
type input "[US_STATE]"
type input "10950"
select select "MONROE"
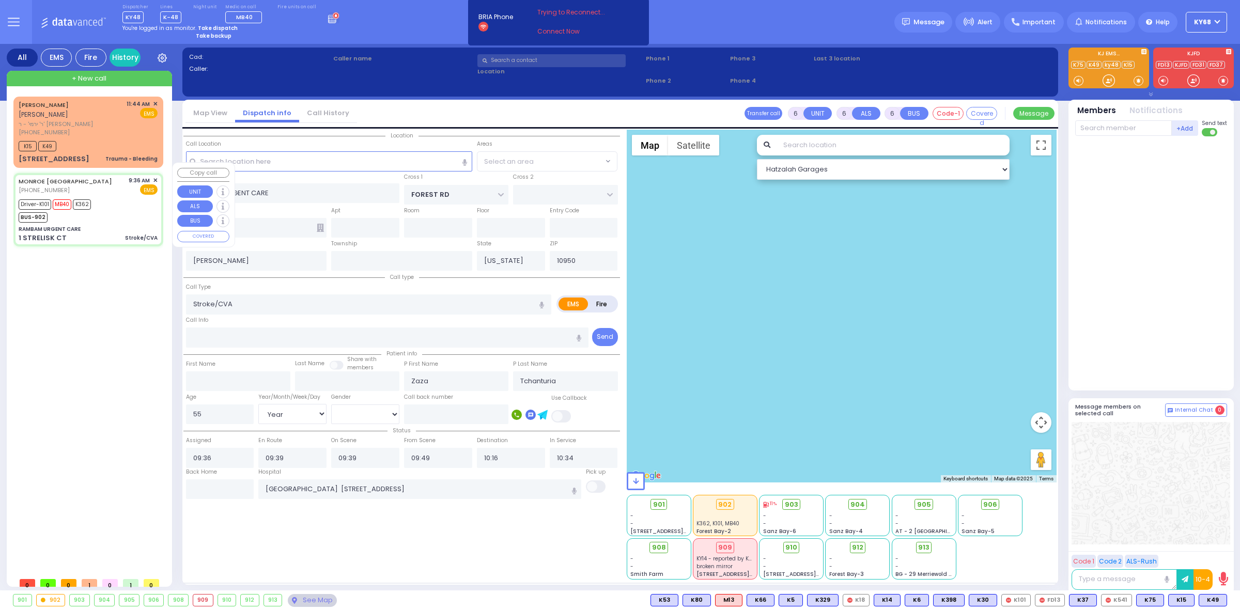
select select "Hatzalah Garages"
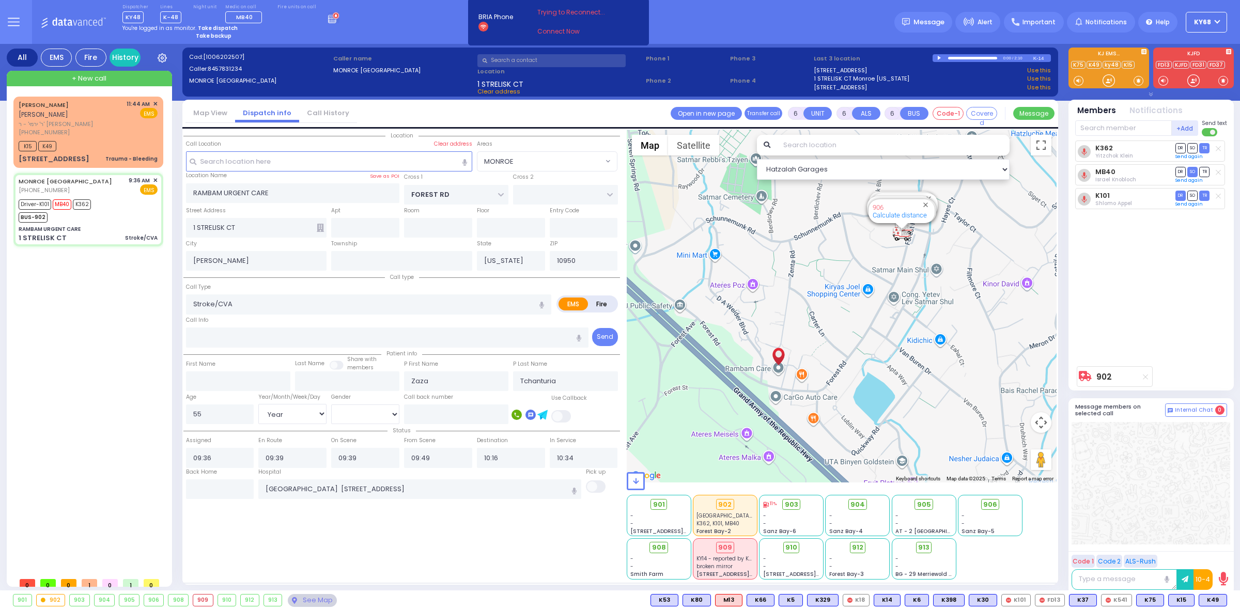
click at [361, 35] on div "Dispatcher KY48 shift has started. Are you ? Lines K-48" at bounding box center [620, 22] width 1240 height 44
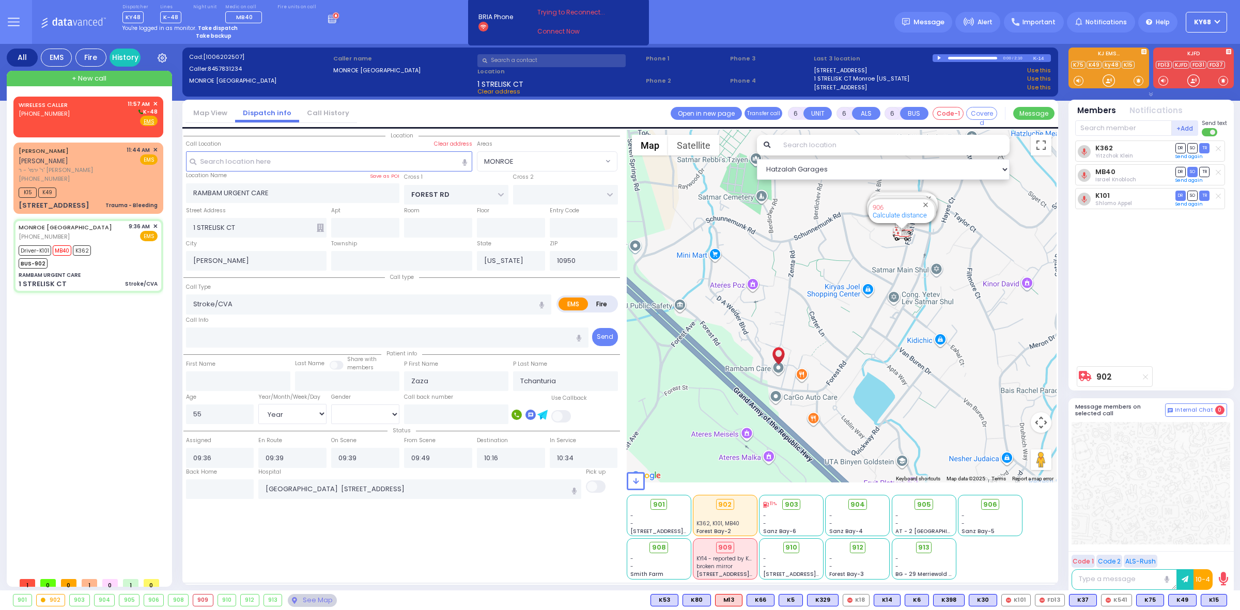
select select
radio input "true"
select select "Year"
select select "[DEMOGRAPHIC_DATA]"
type input "11:57"
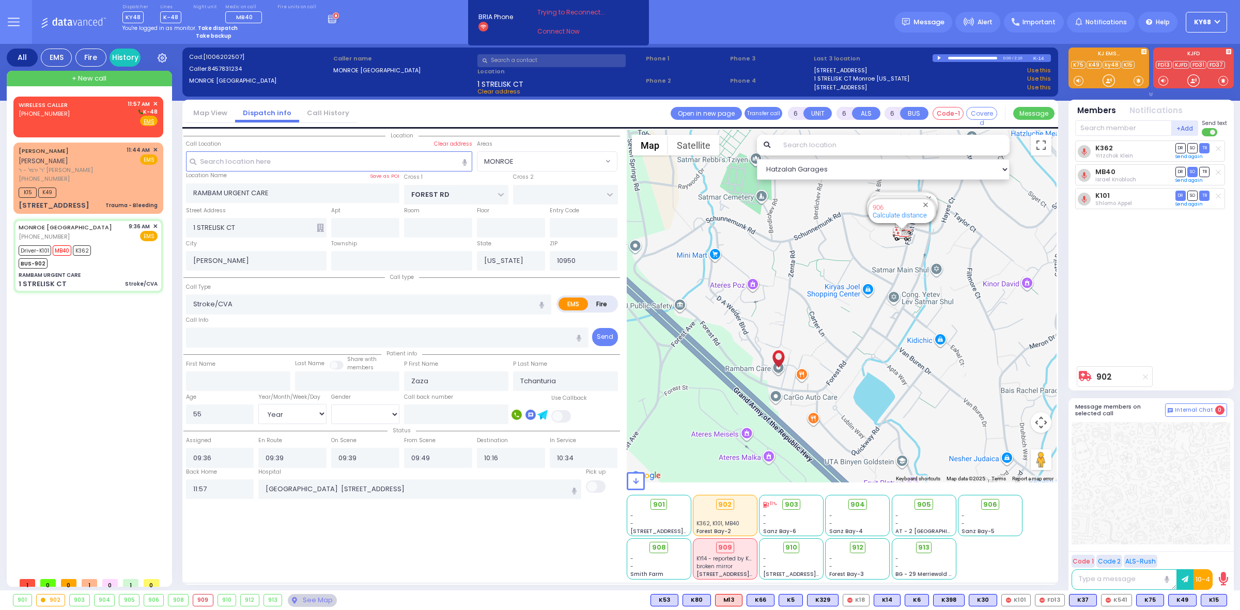
select select "Hatzalah Garages"
select select "MONROE"
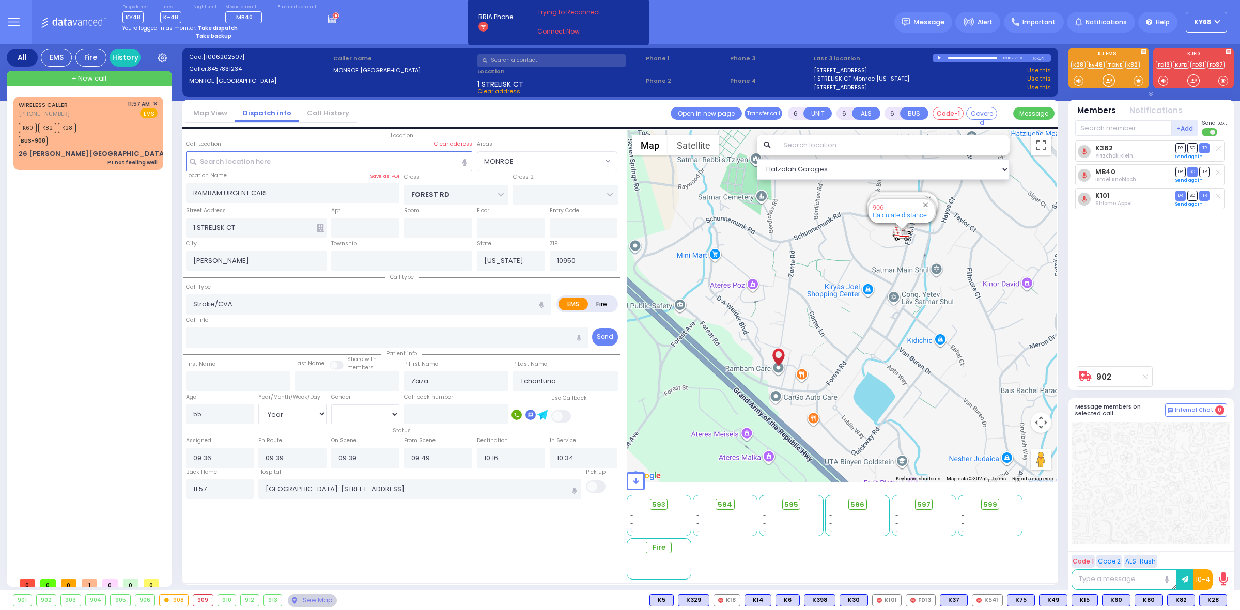
click at [328, 20] on icon at bounding box center [333, 17] width 11 height 11
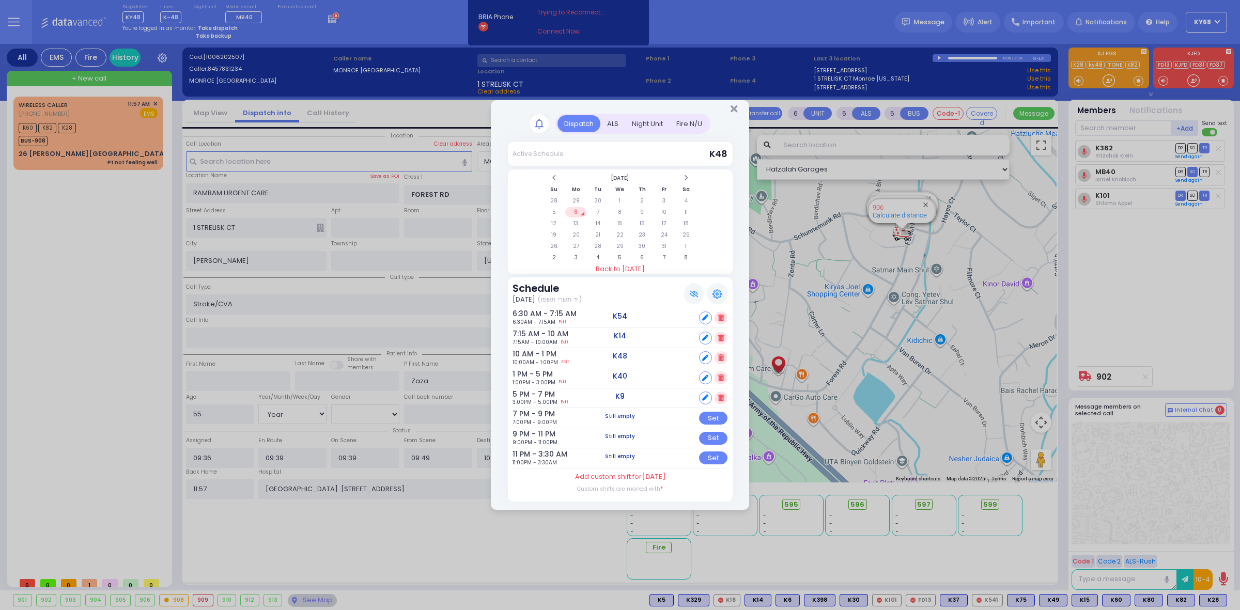
click at [543, 129] on rect at bounding box center [539, 123] width 19 height 19
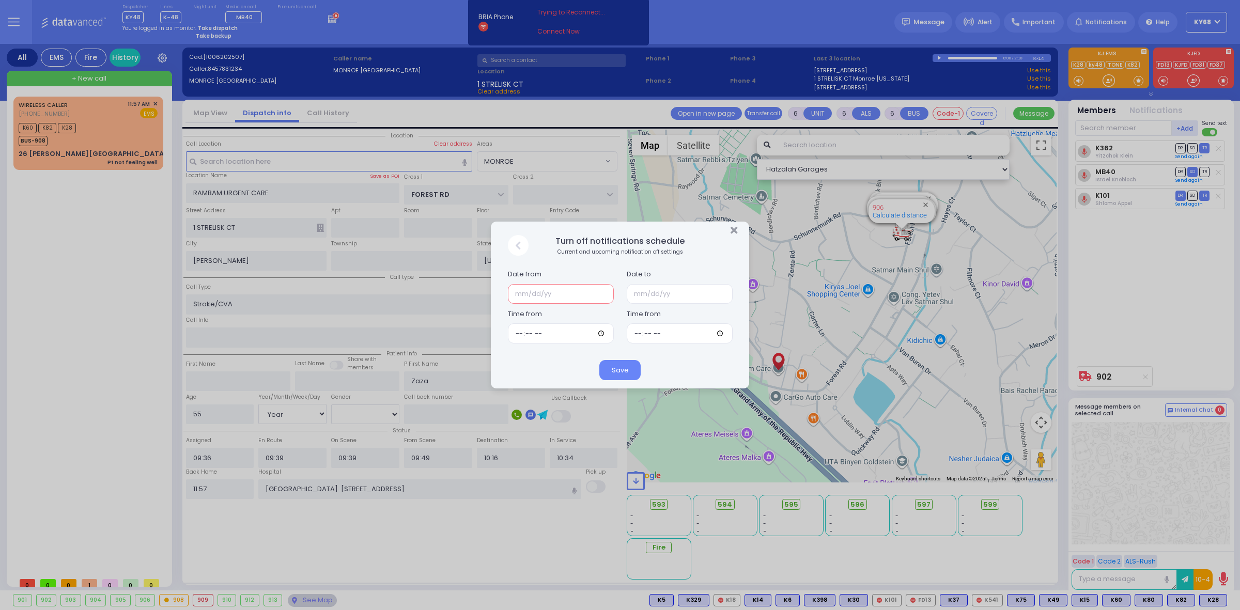
click at [590, 291] on input "text" at bounding box center [561, 294] width 106 height 20
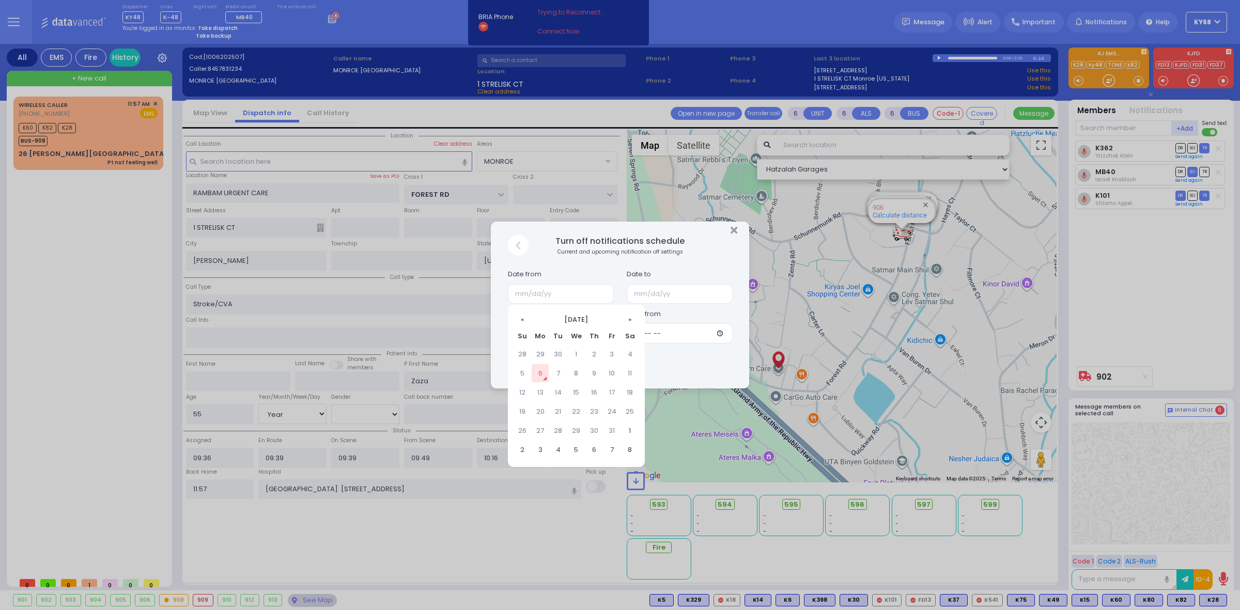
click at [545, 371] on td "6" at bounding box center [540, 373] width 17 height 18
type input "[DATE]"
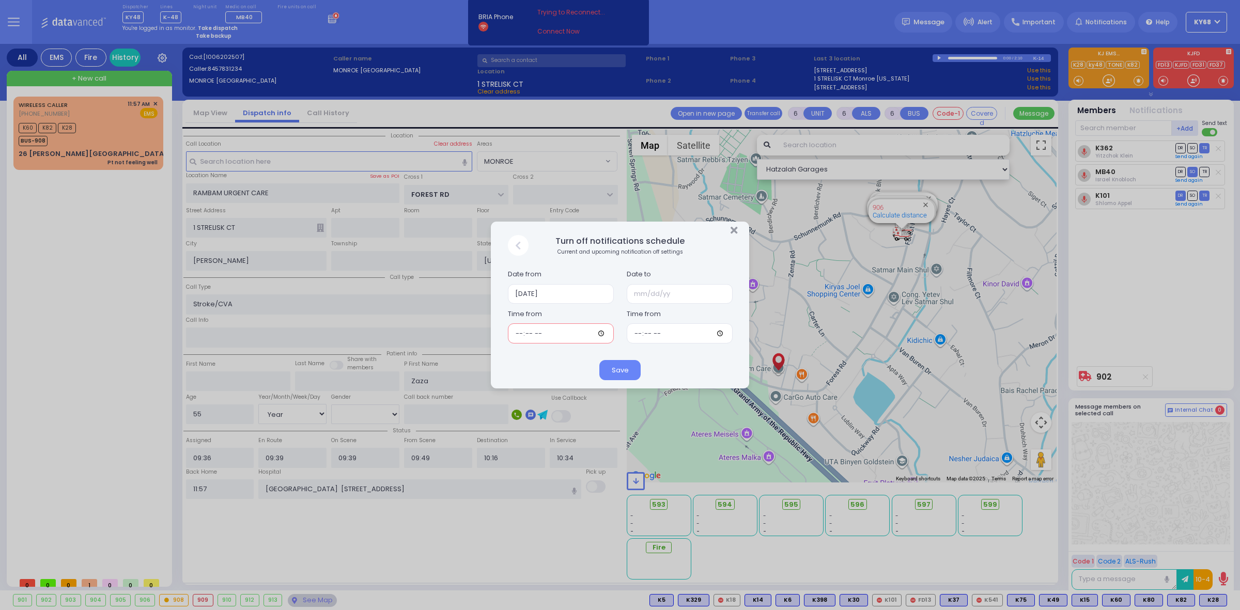
click at [605, 331] on input "time" at bounding box center [561, 334] width 106 height 20
type input "15:06"
drag, startPoint x: 709, startPoint y: 370, endPoint x: 708, endPoint y: 330, distance: 39.8
click at [709, 370] on div "Save" at bounding box center [620, 370] width 258 height 37
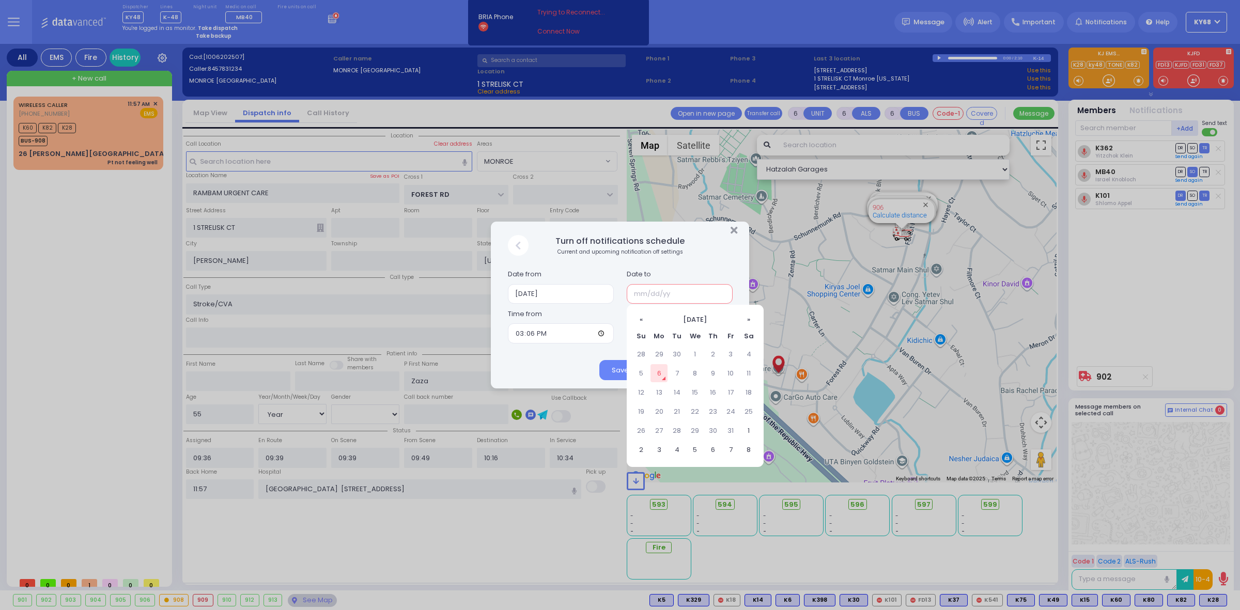
click at [667, 297] on input "text" at bounding box center [680, 294] width 106 height 20
click at [695, 372] on td "8" at bounding box center [695, 373] width 17 height 18
type input "[DATE]"
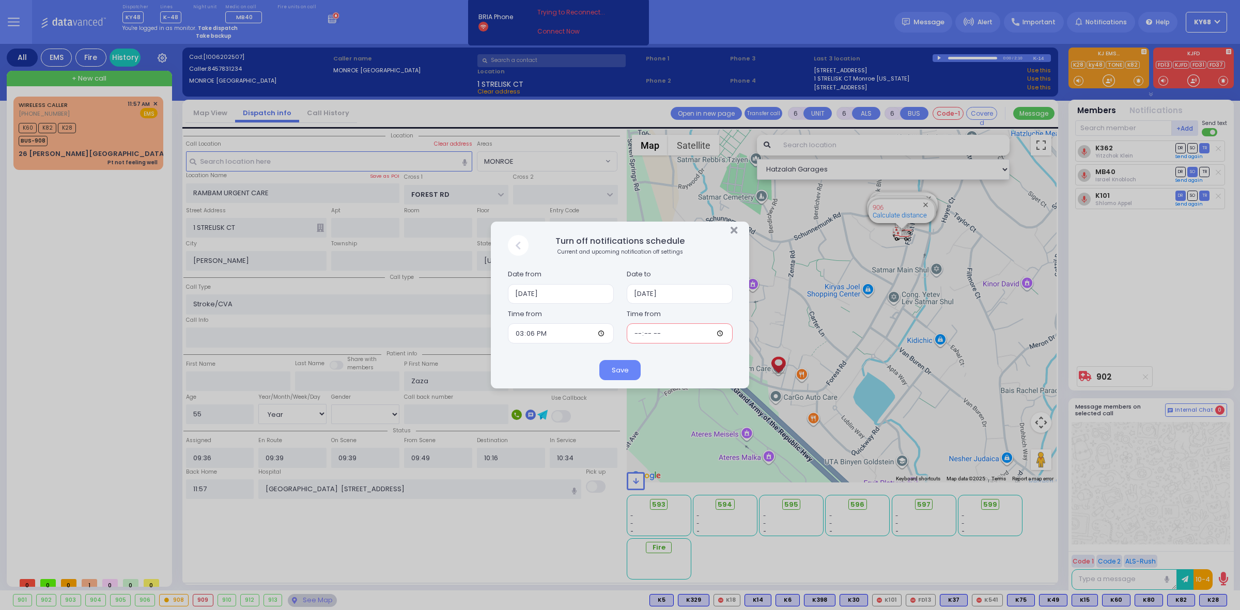
click at [723, 328] on input "time" at bounding box center [680, 334] width 106 height 20
click at [721, 331] on input "time" at bounding box center [680, 334] width 106 height 20
type input "19:26"
drag, startPoint x: 566, startPoint y: 362, endPoint x: 571, endPoint y: 364, distance: 5.6
click at [566, 362] on div "Save" at bounding box center [620, 370] width 258 height 37
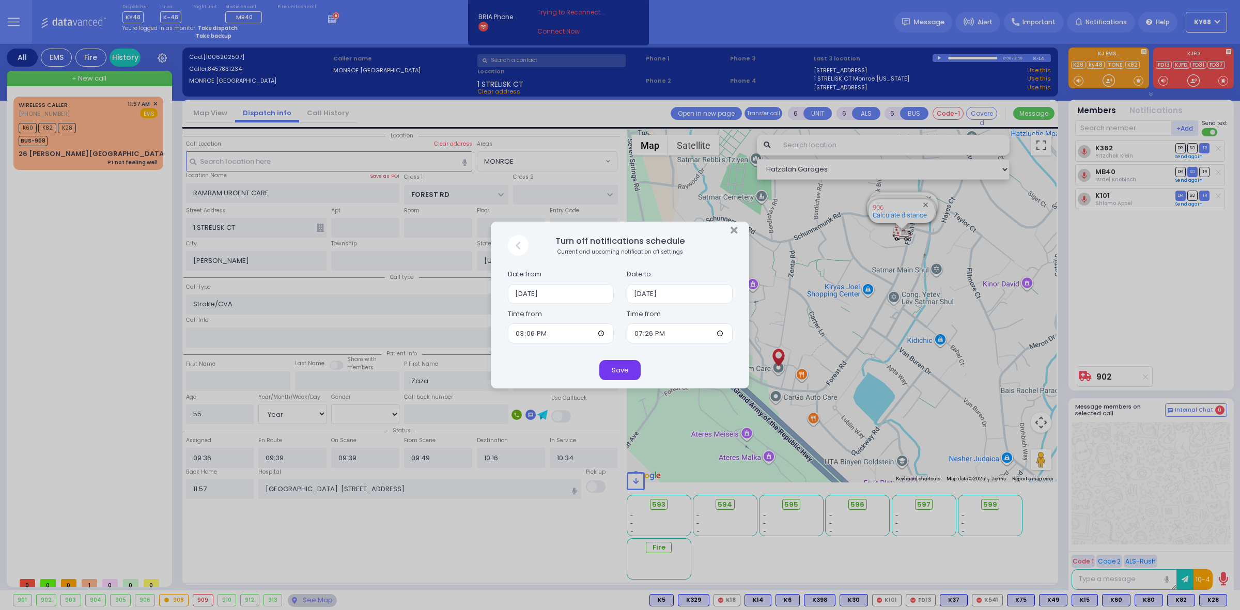
click at [605, 370] on button "Save" at bounding box center [620, 370] width 41 height 20
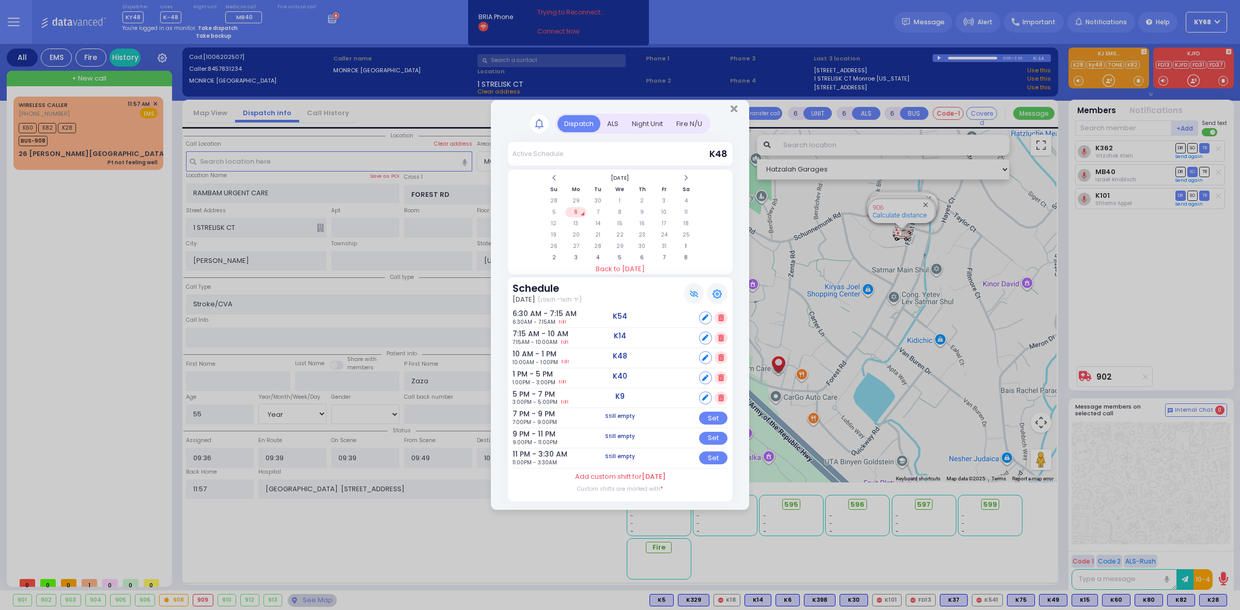
click at [106, 303] on div "Dispatch Active Schedule K48" at bounding box center [620, 305] width 1240 height 610
